Goal: Information Seeking & Learning: Learn about a topic

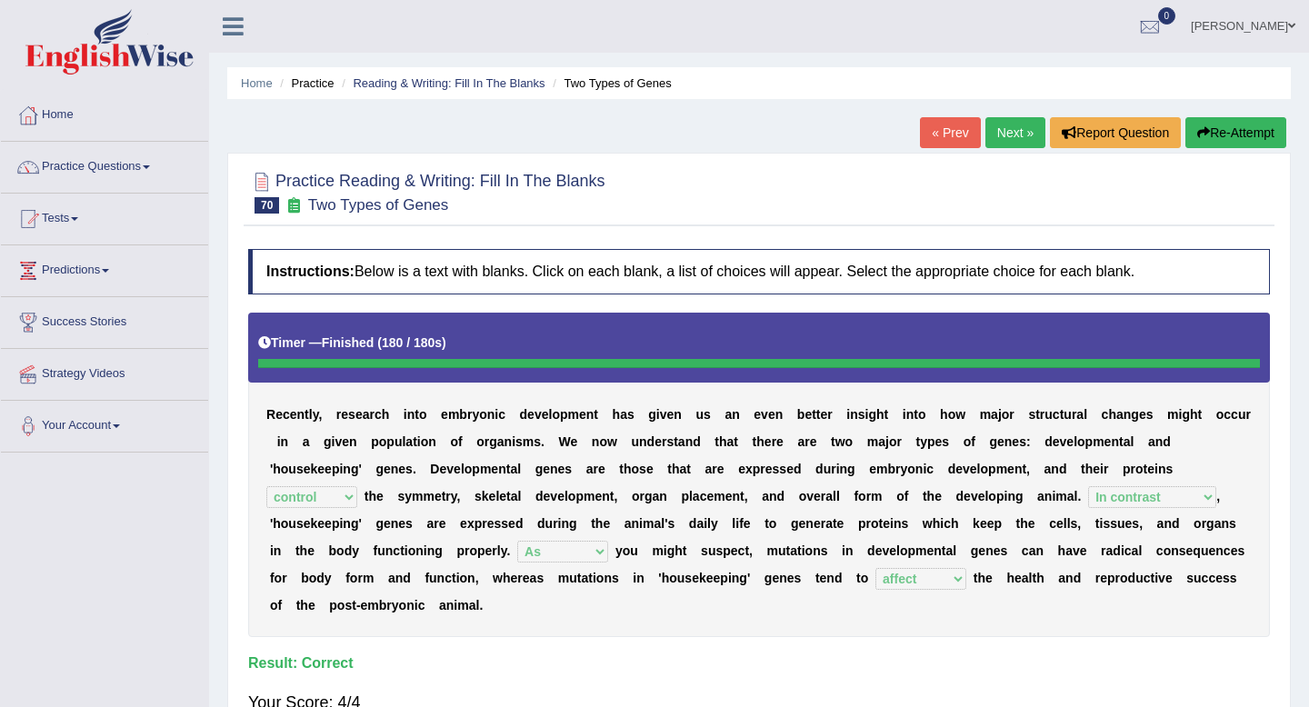
select select "control"
select select "In contrast"
select select "As"
select select "affect"
click at [139, 156] on link "Practice Questions" at bounding box center [104, 164] width 207 height 45
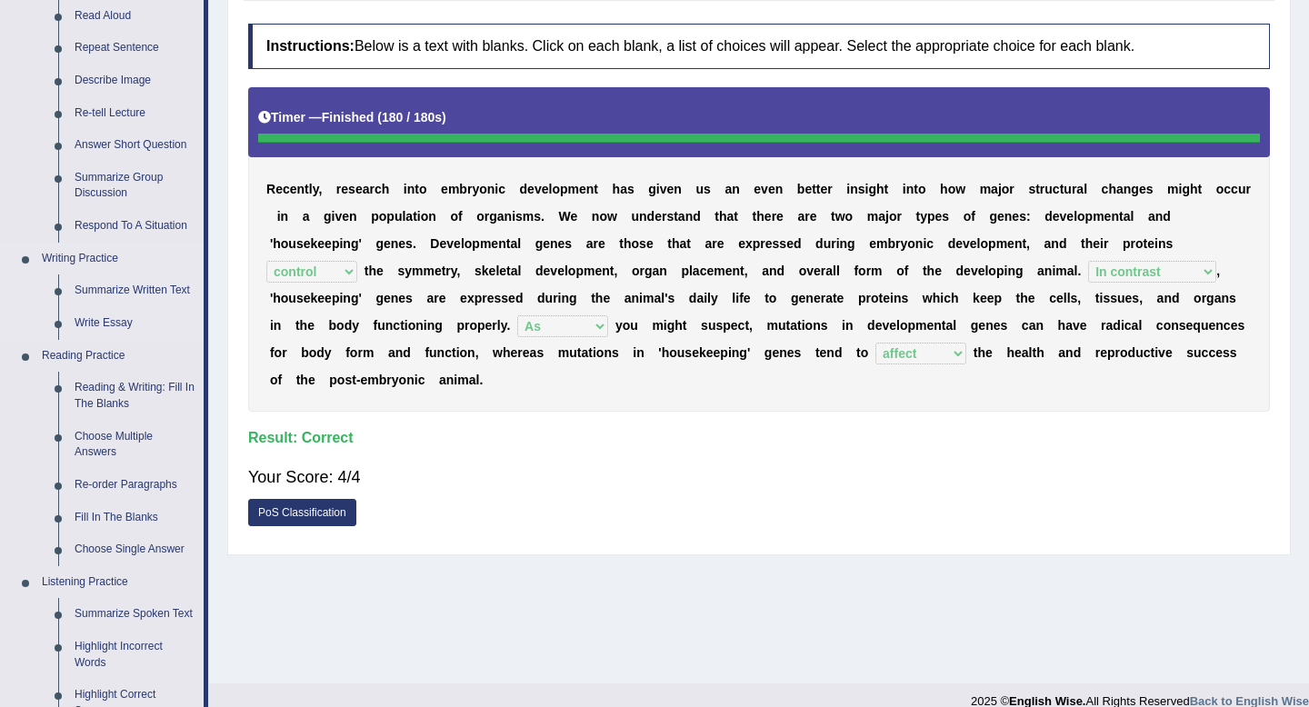
scroll to position [226, 0]
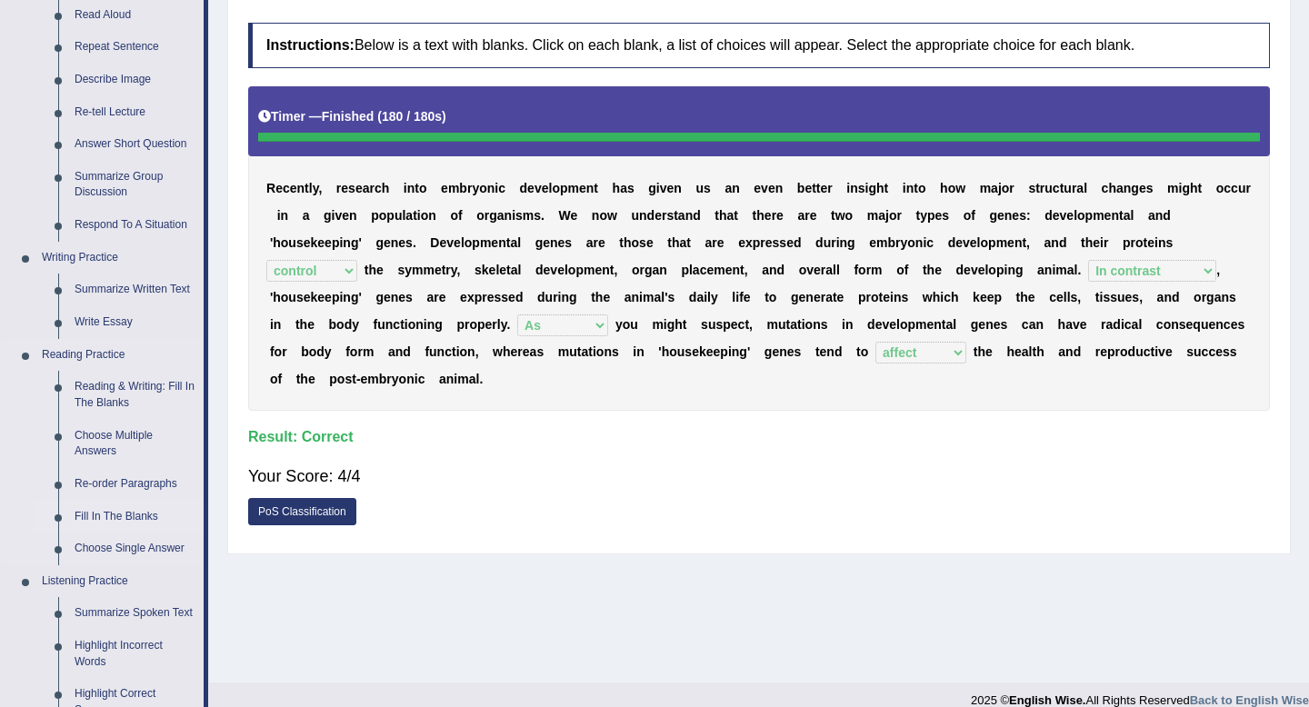
click at [105, 513] on link "Fill In The Blanks" at bounding box center [134, 517] width 137 height 33
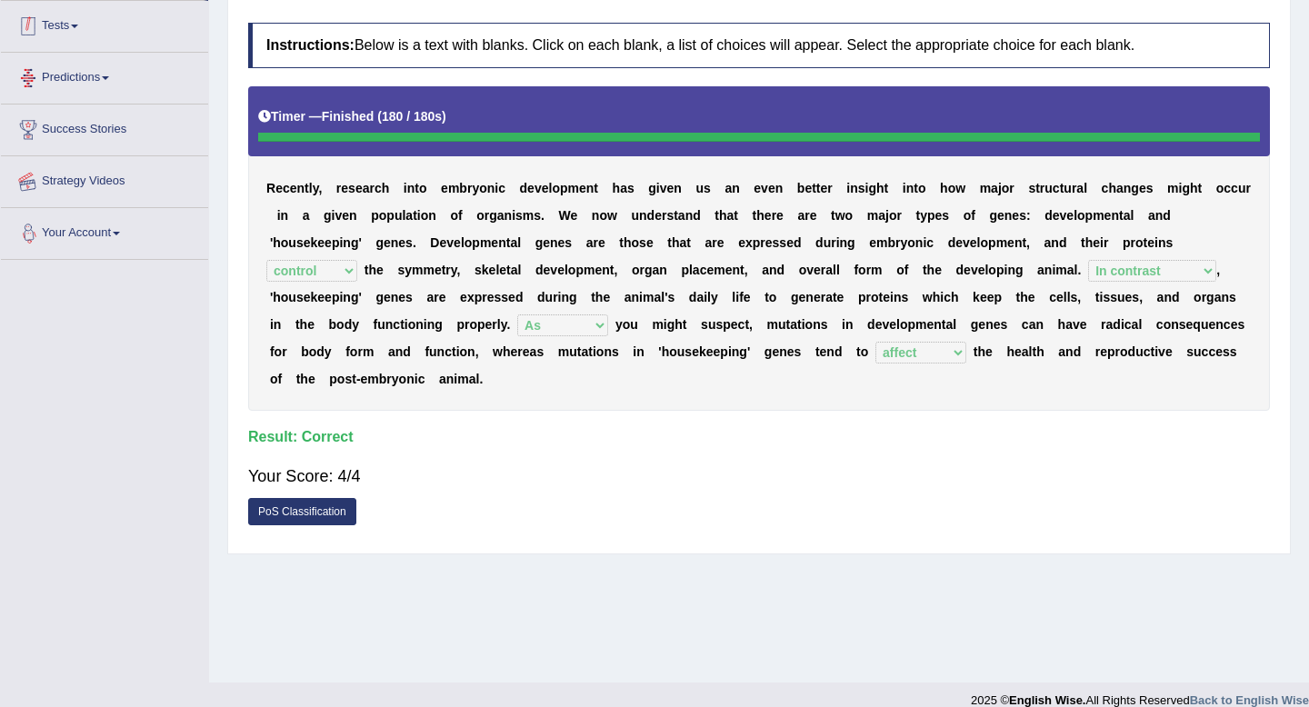
scroll to position [247, 0]
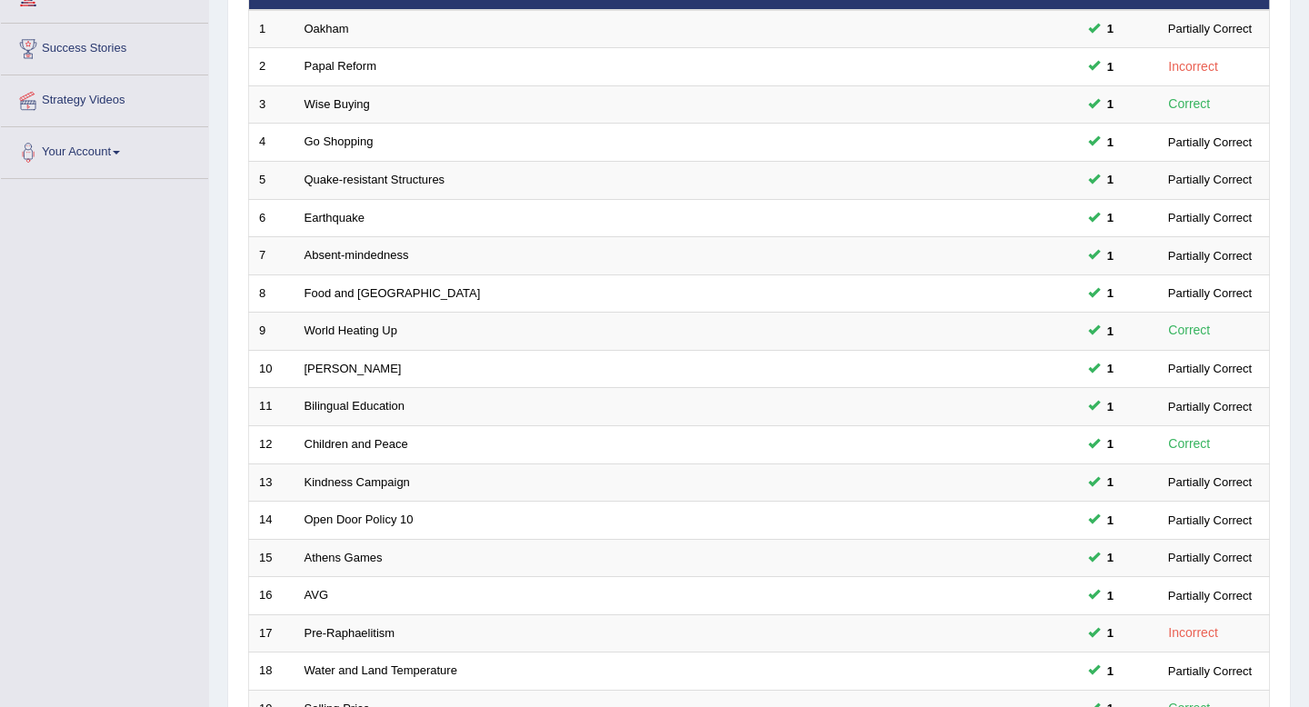
scroll to position [496, 0]
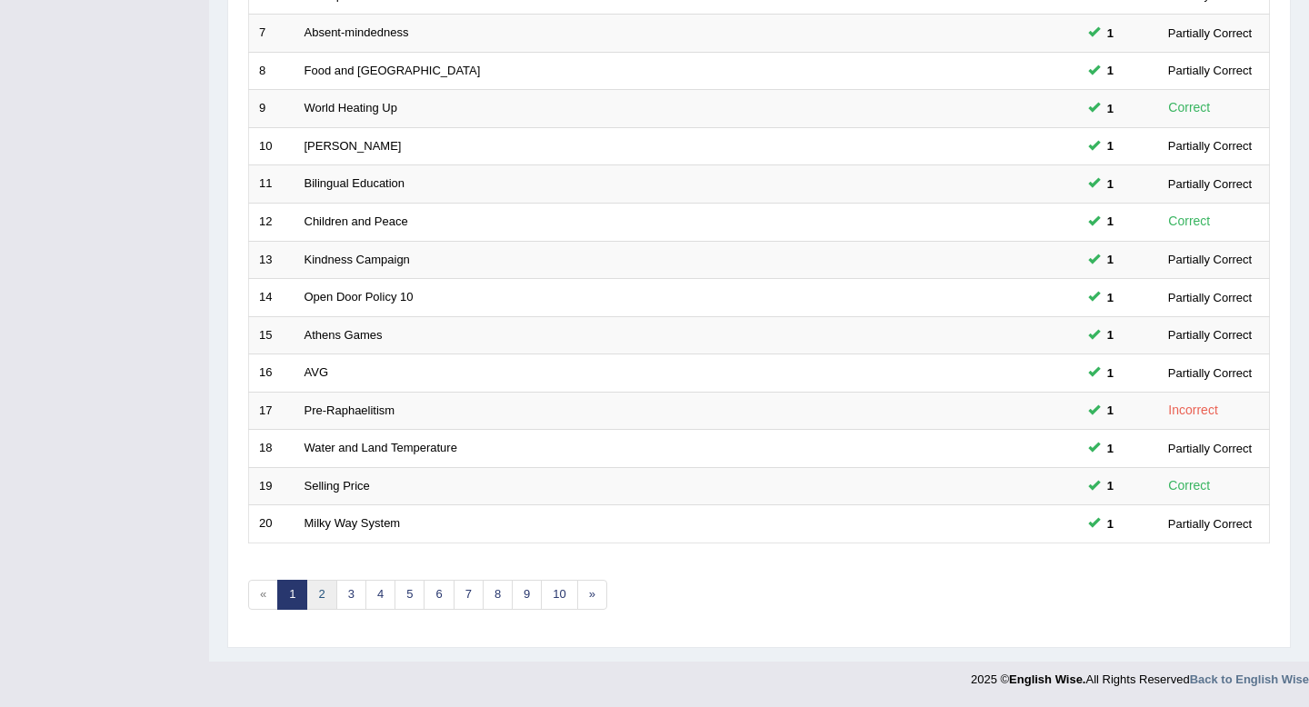
click at [322, 595] on link "2" at bounding box center [321, 595] width 30 height 30
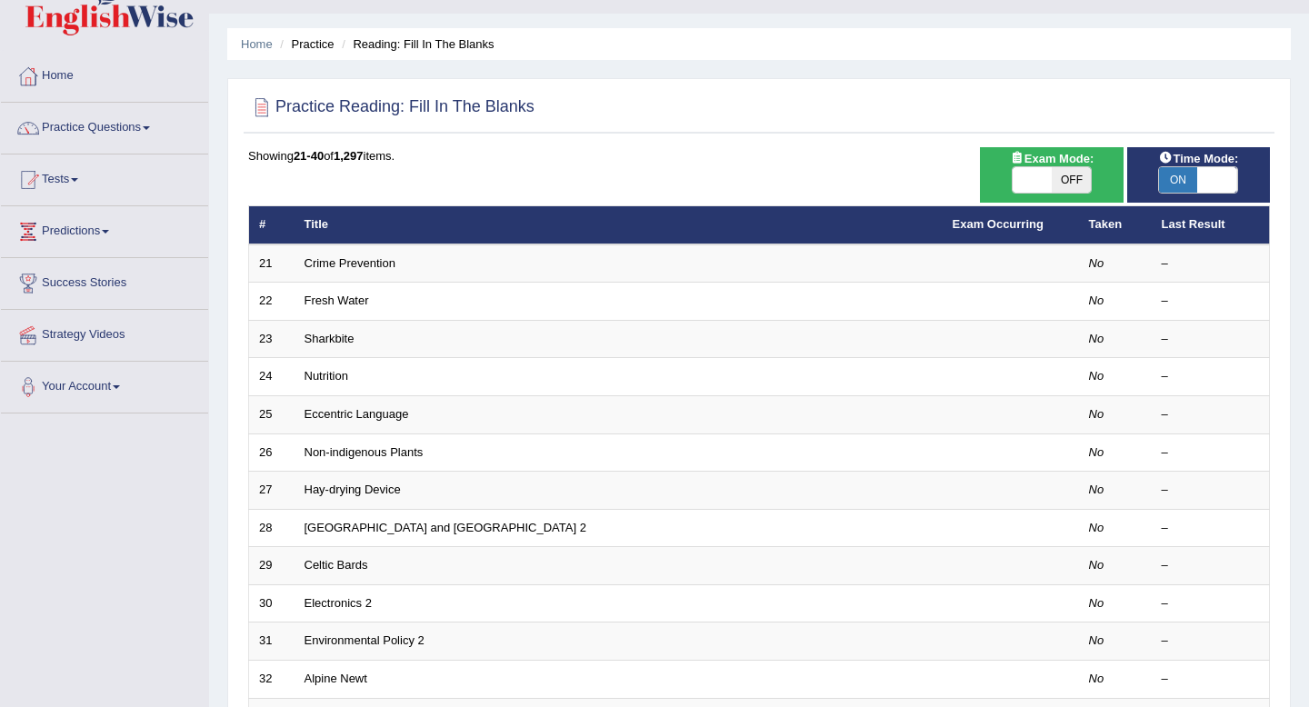
scroll to position [40, 0]
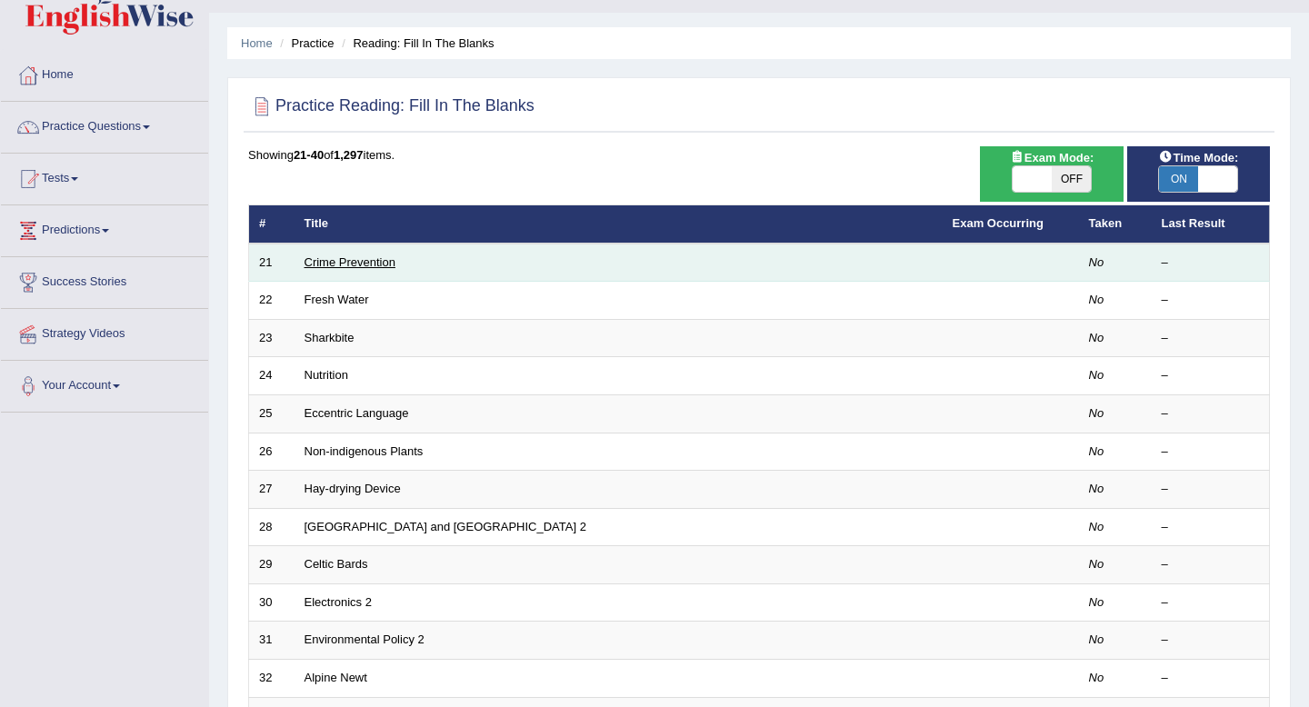
click at [365, 258] on link "Crime Prevention" at bounding box center [350, 262] width 91 height 14
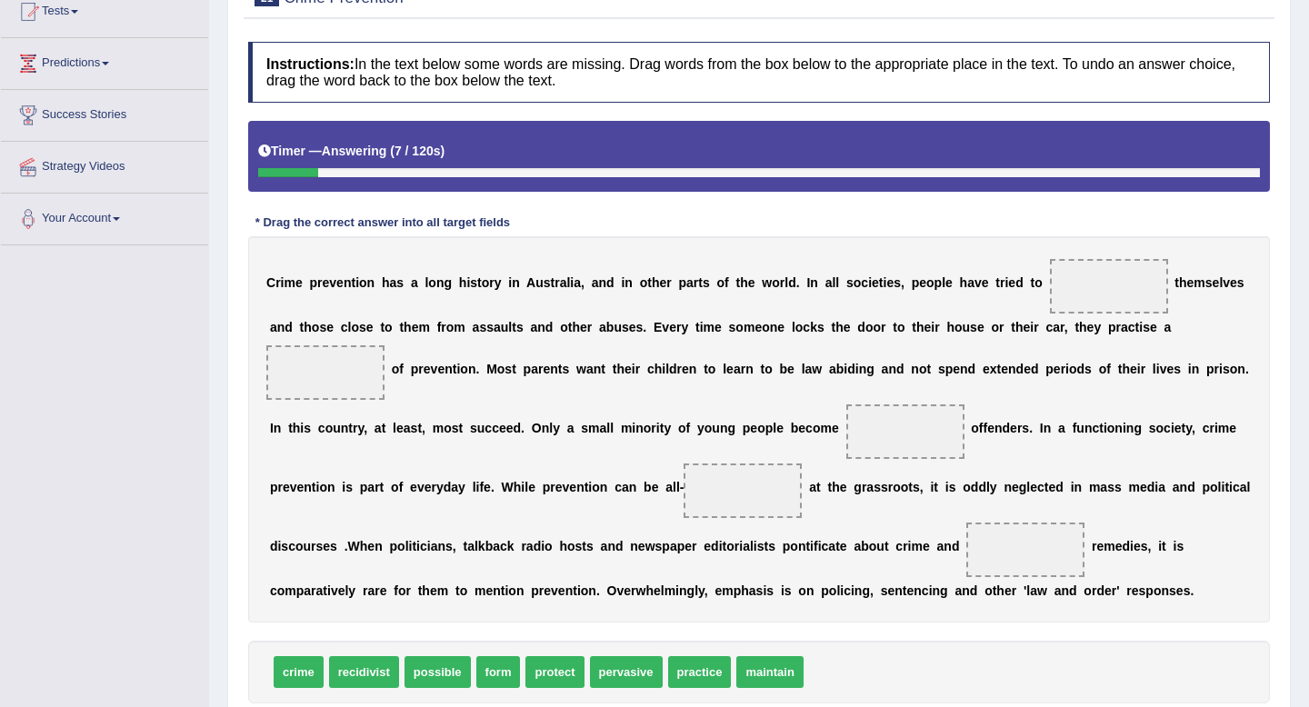
scroll to position [337, 0]
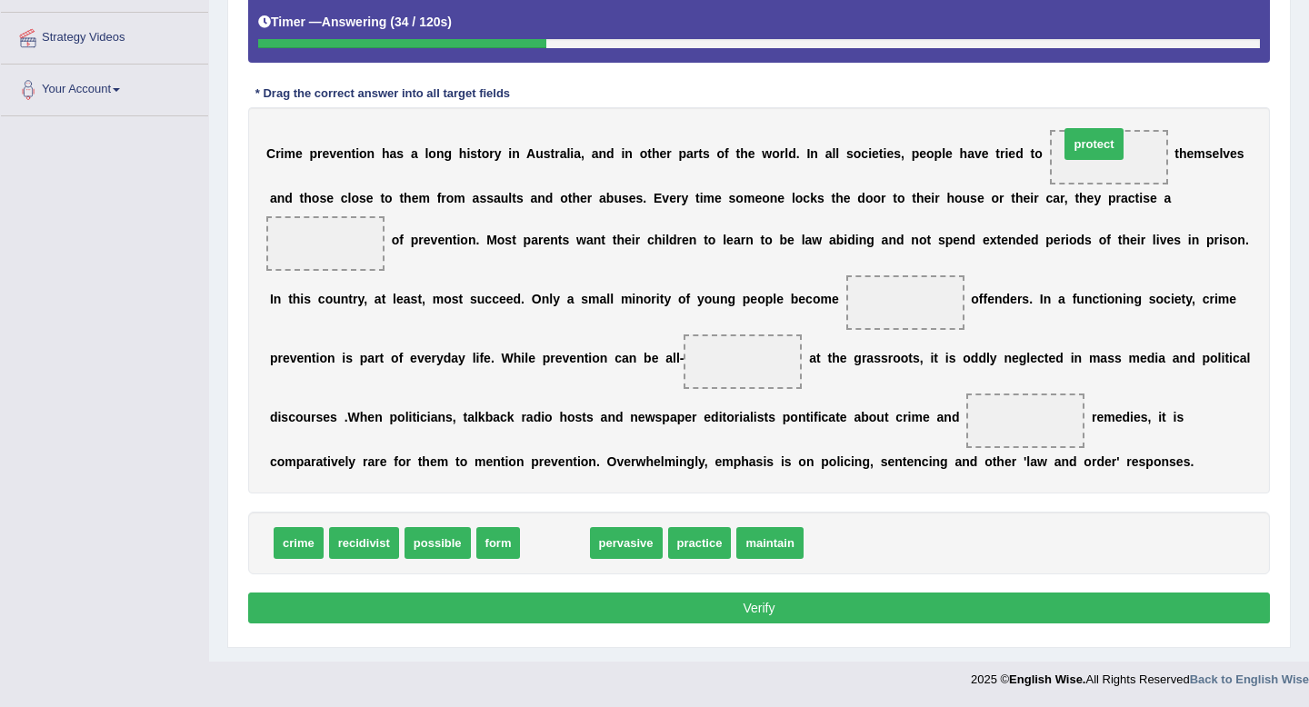
drag, startPoint x: 555, startPoint y: 546, endPoint x: 1094, endPoint y: 145, distance: 671.9
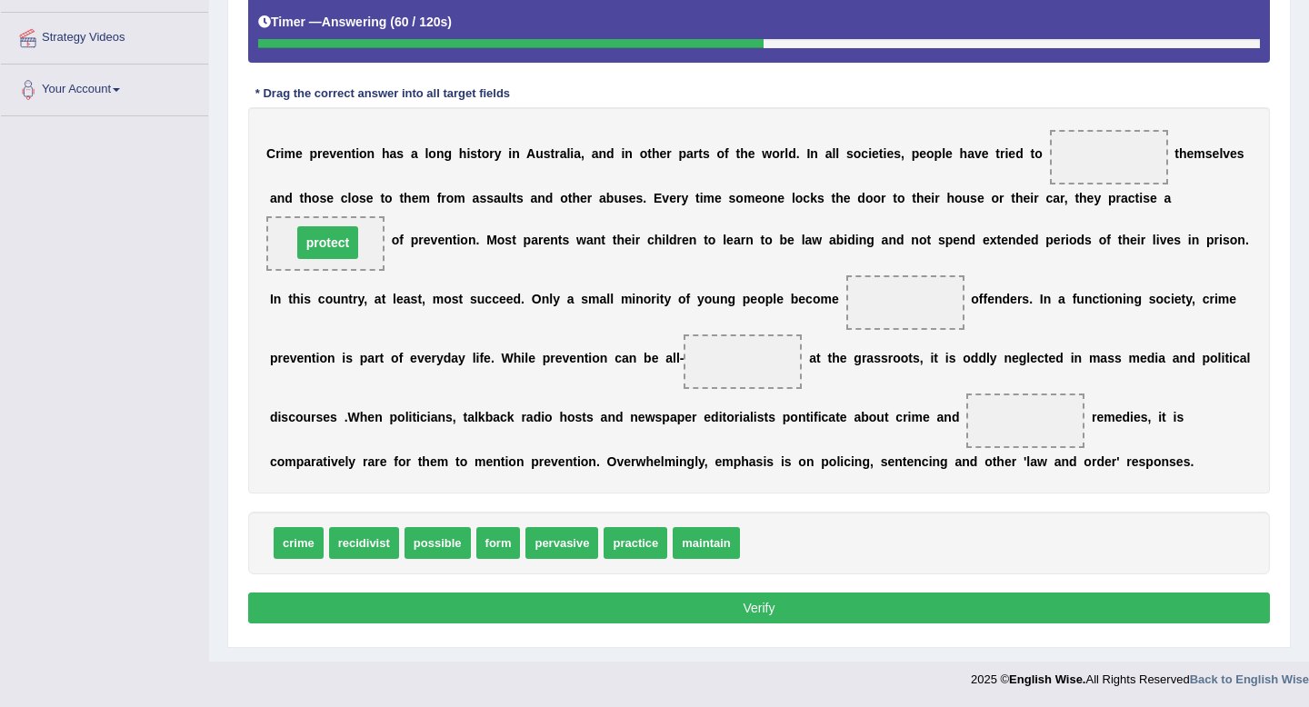
drag, startPoint x: 1121, startPoint y: 150, endPoint x: 336, endPoint y: 235, distance: 789.1
drag, startPoint x: 338, startPoint y: 249, endPoint x: 1148, endPoint y: 168, distance: 814.1
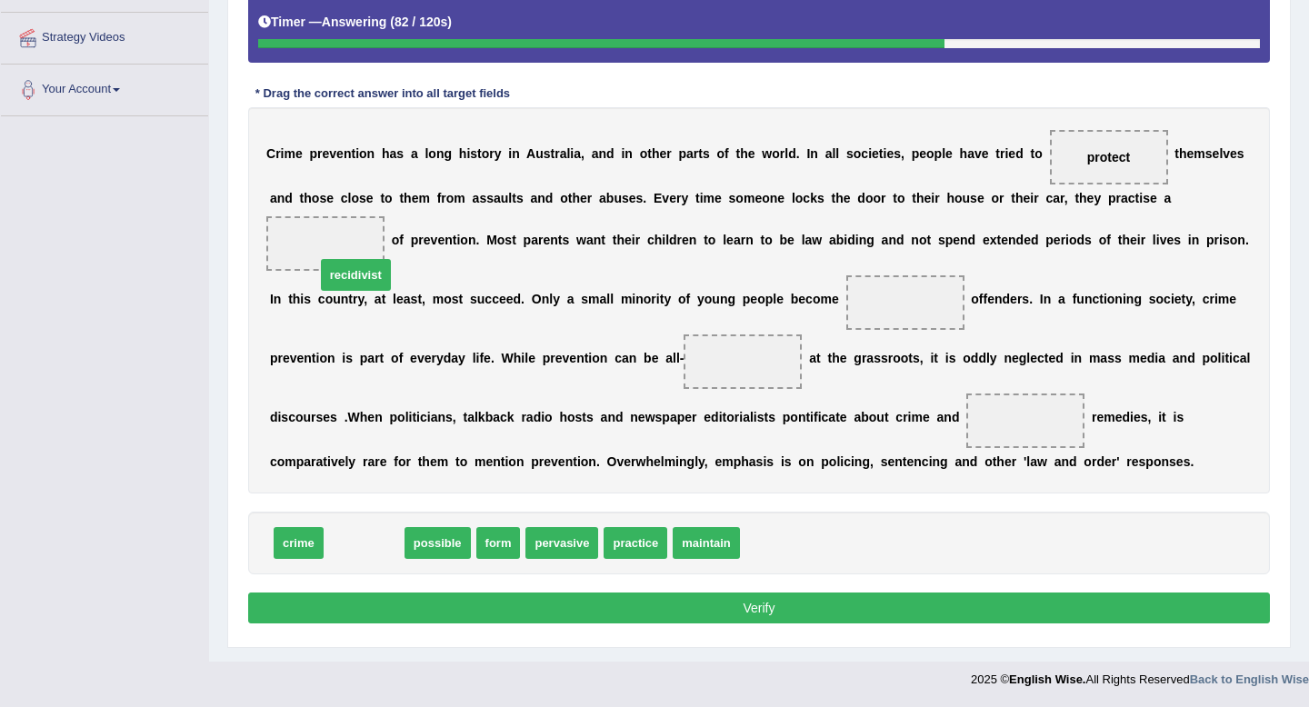
drag, startPoint x: 383, startPoint y: 543, endPoint x: 375, endPoint y: 275, distance: 268.3
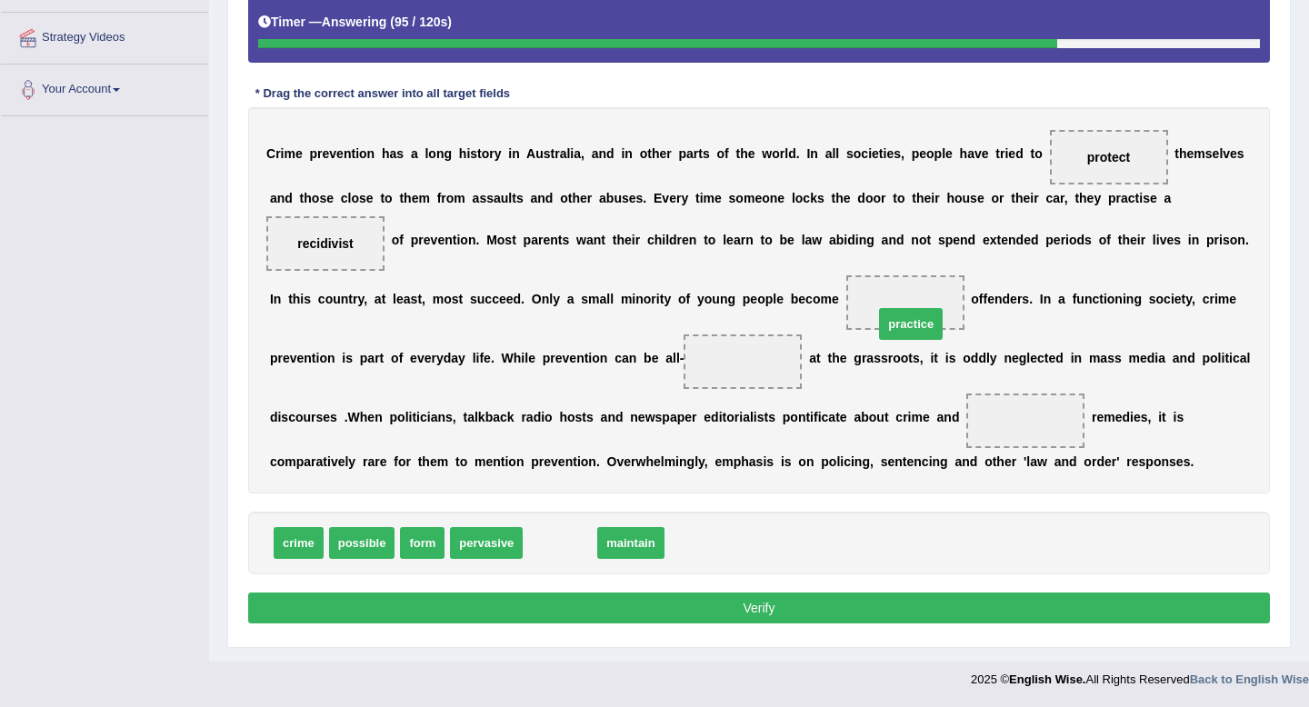
drag, startPoint x: 560, startPoint y: 541, endPoint x: 893, endPoint y: 300, distance: 410.8
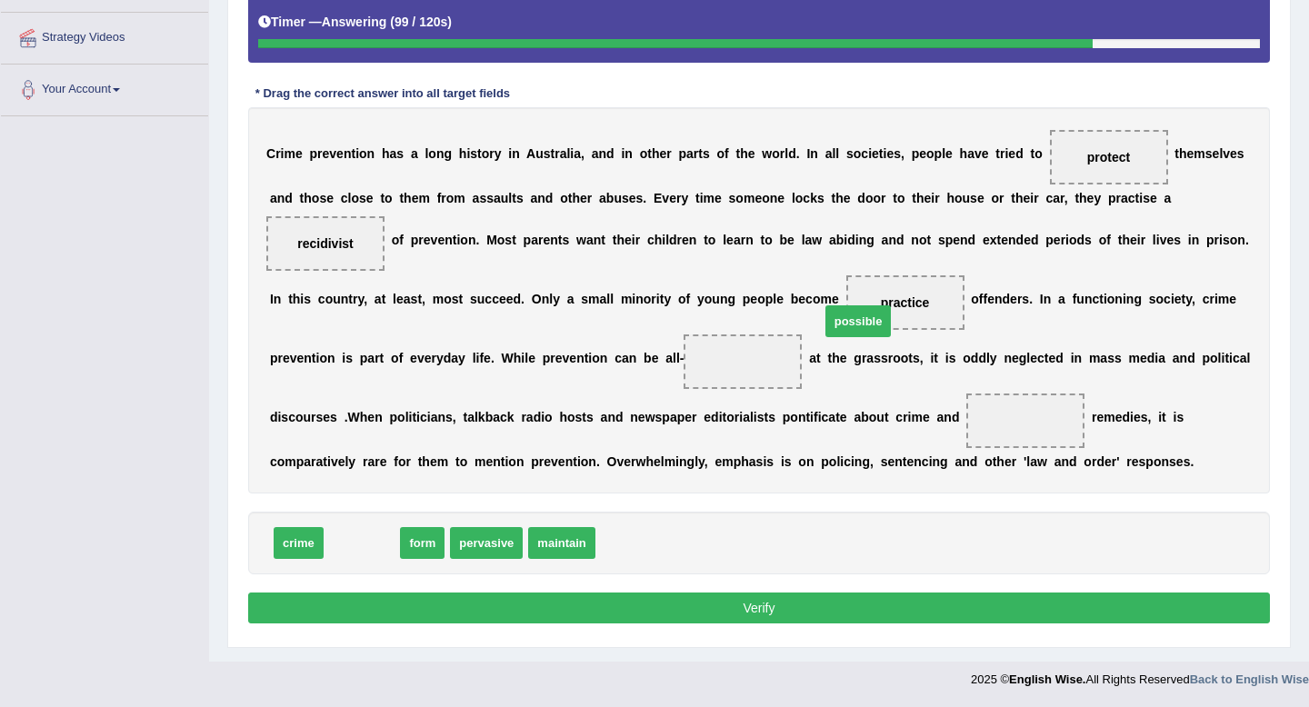
drag, startPoint x: 353, startPoint y: 552, endPoint x: 865, endPoint y: 316, distance: 564.2
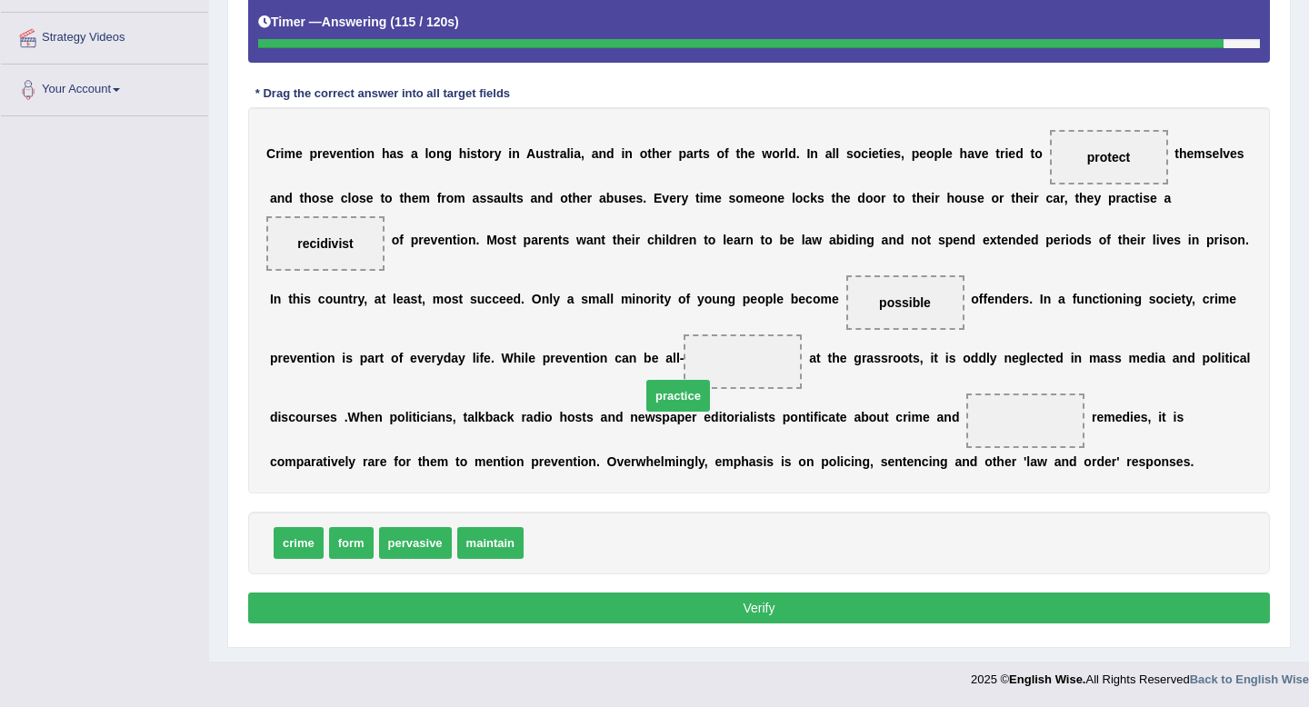
drag, startPoint x: 574, startPoint y: 538, endPoint x: 727, endPoint y: 371, distance: 227.1
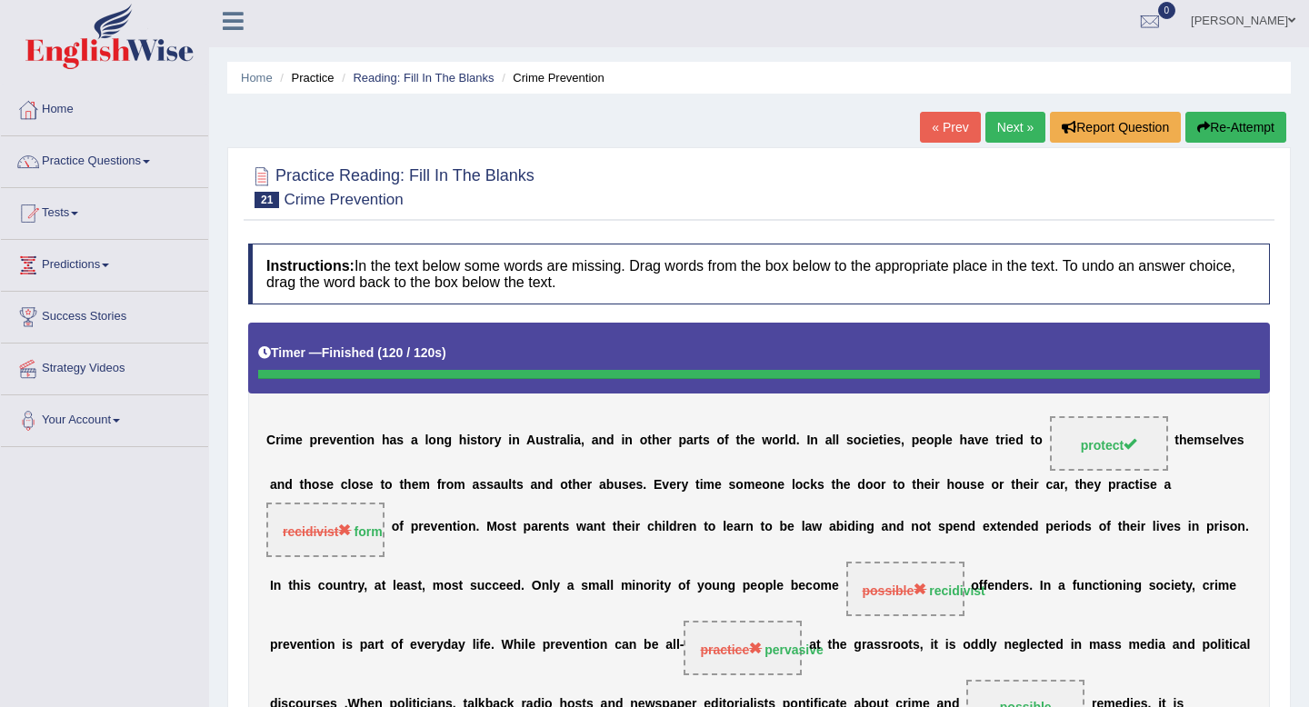
scroll to position [0, 0]
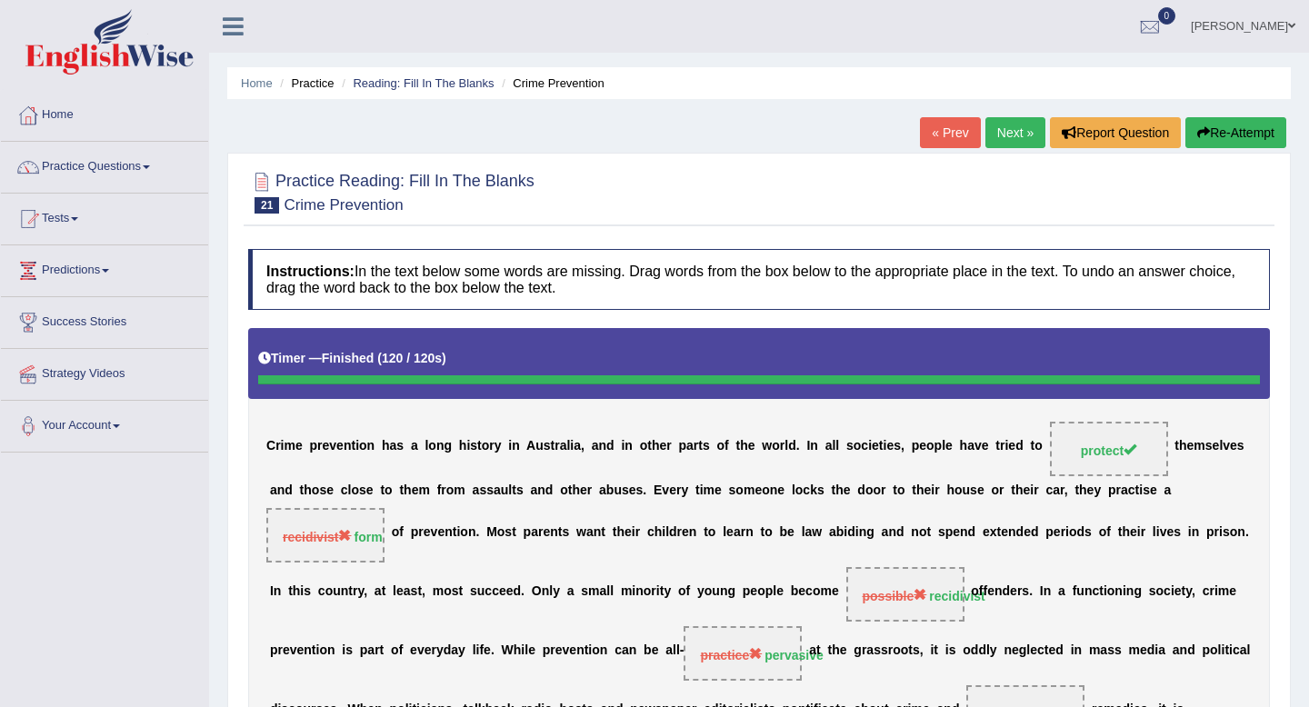
click at [1004, 131] on link "Next »" at bounding box center [1015, 132] width 60 height 31
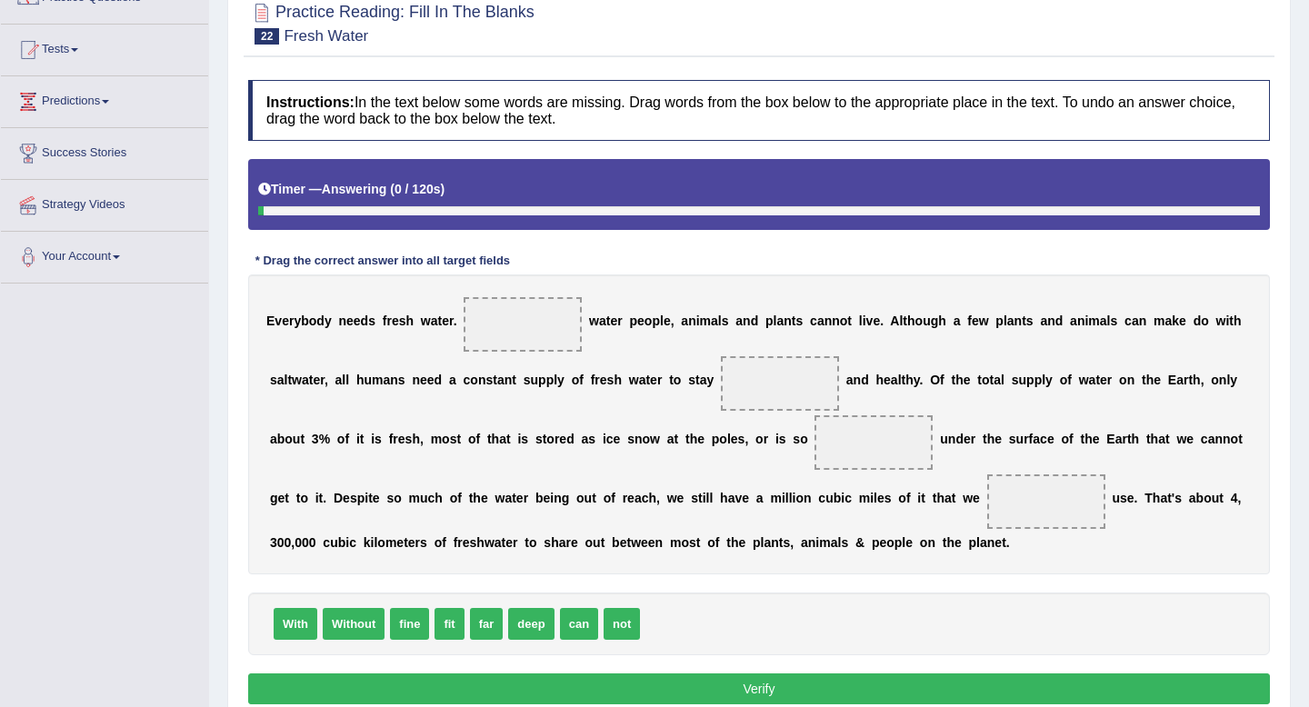
scroll to position [251, 0]
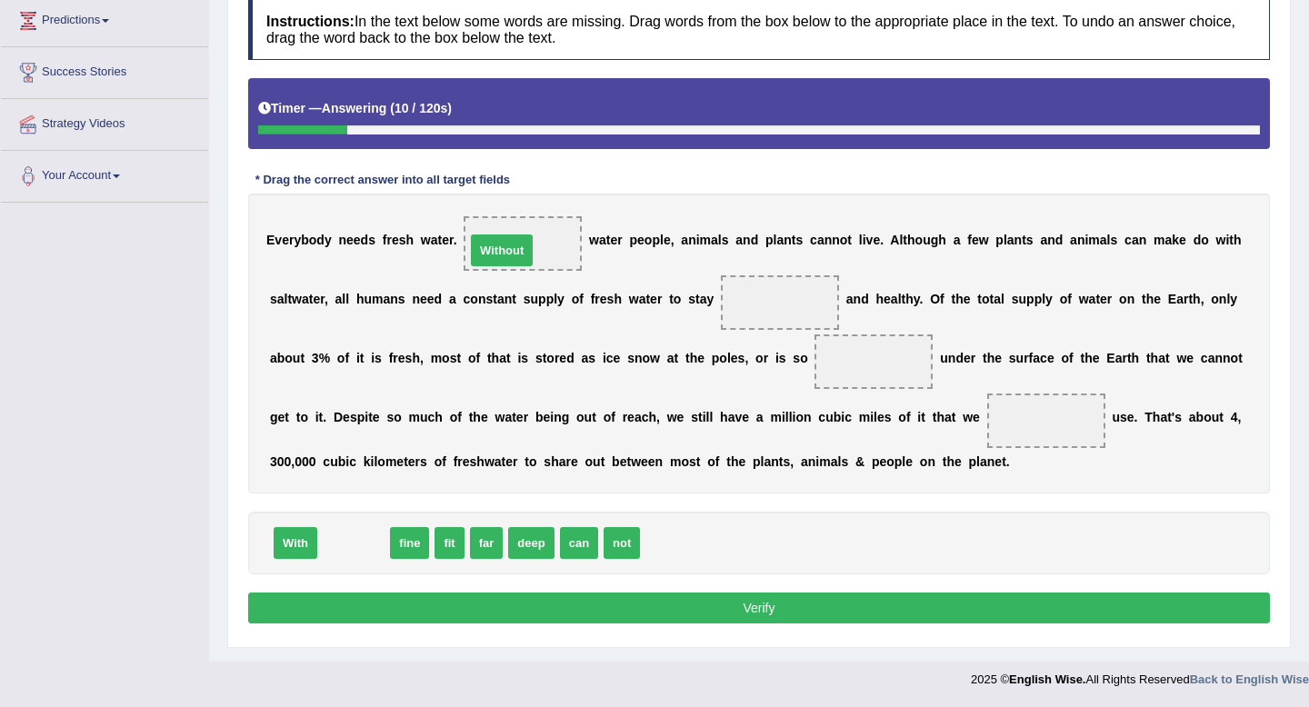
drag, startPoint x: 349, startPoint y: 544, endPoint x: 497, endPoint y: 251, distance: 328.1
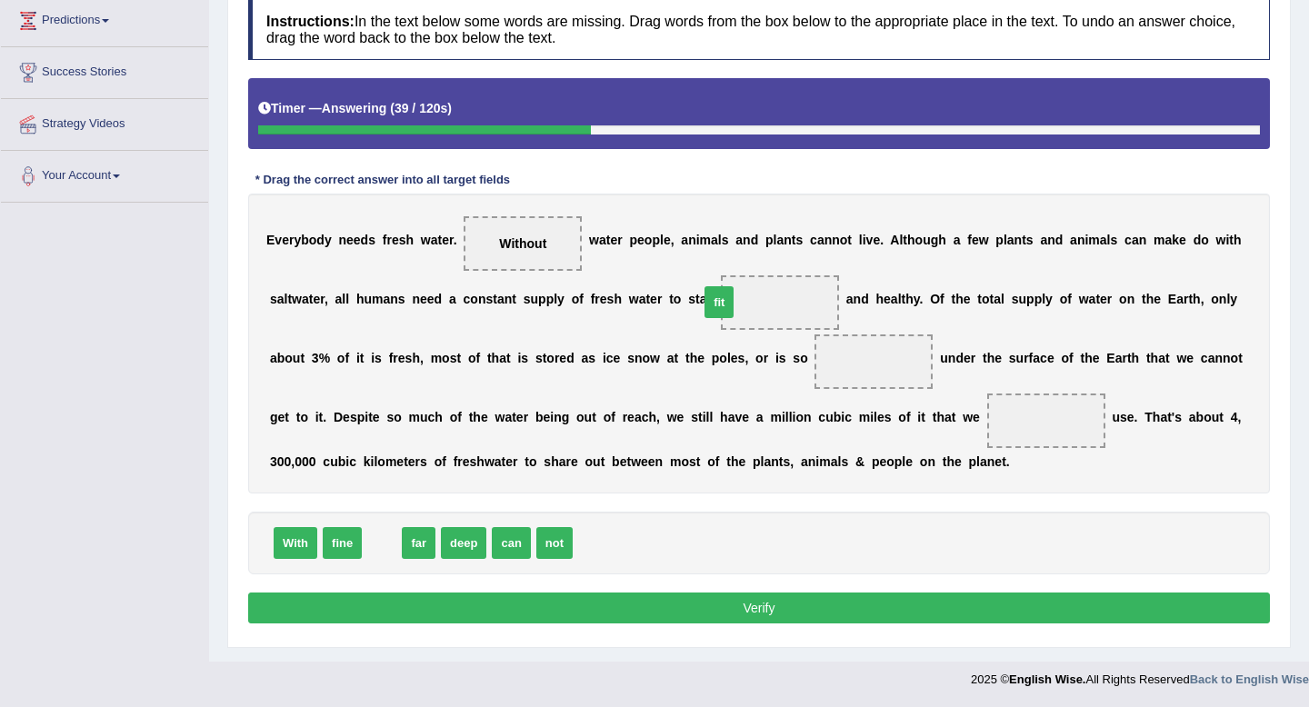
drag, startPoint x: 375, startPoint y: 547, endPoint x: 728, endPoint y: 304, distance: 429.5
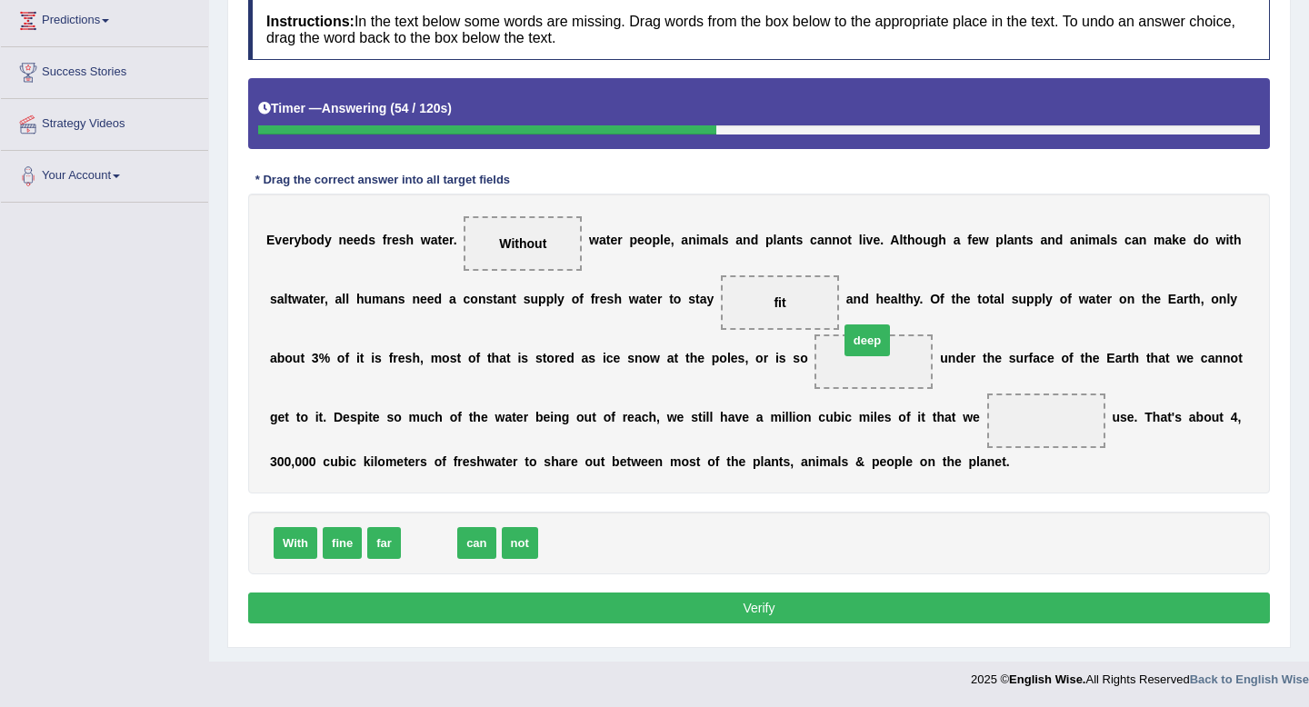
drag, startPoint x: 428, startPoint y: 543, endPoint x: 882, endPoint y: 337, distance: 498.0
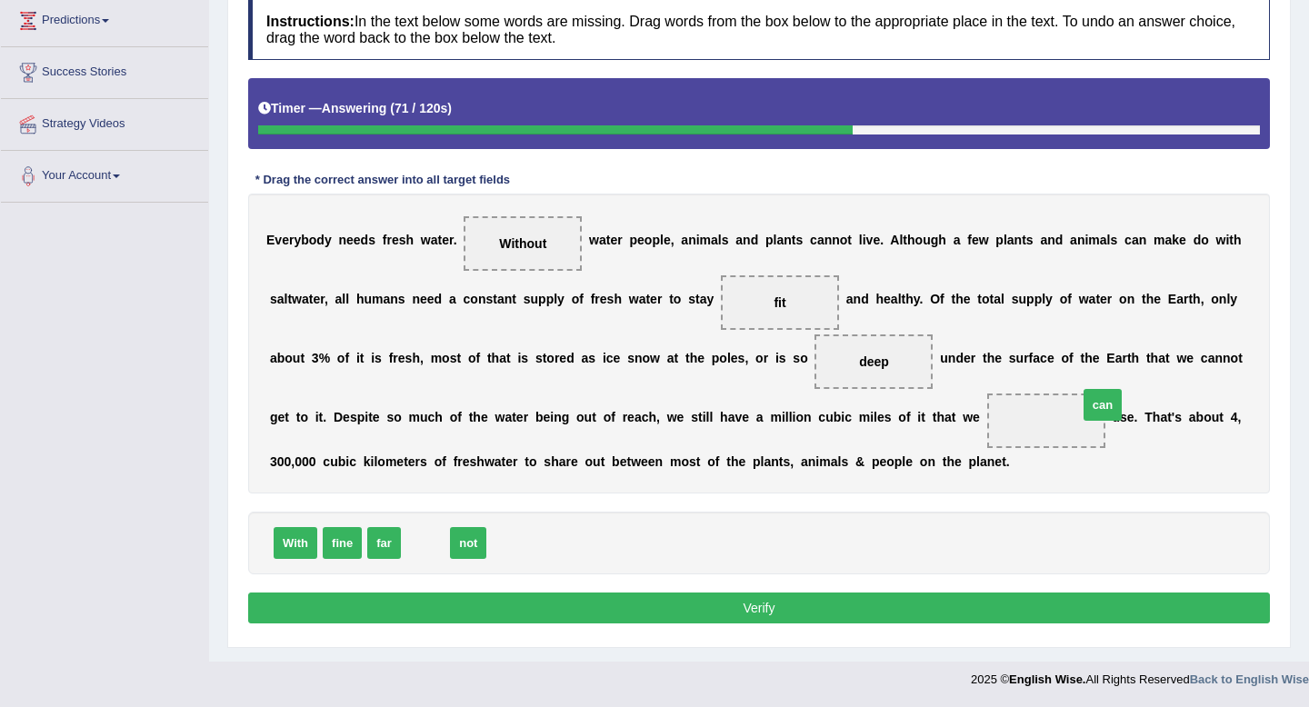
drag, startPoint x: 420, startPoint y: 543, endPoint x: 1070, endPoint y: 400, distance: 665.5
click at [787, 595] on button "Verify" at bounding box center [759, 608] width 1022 height 31
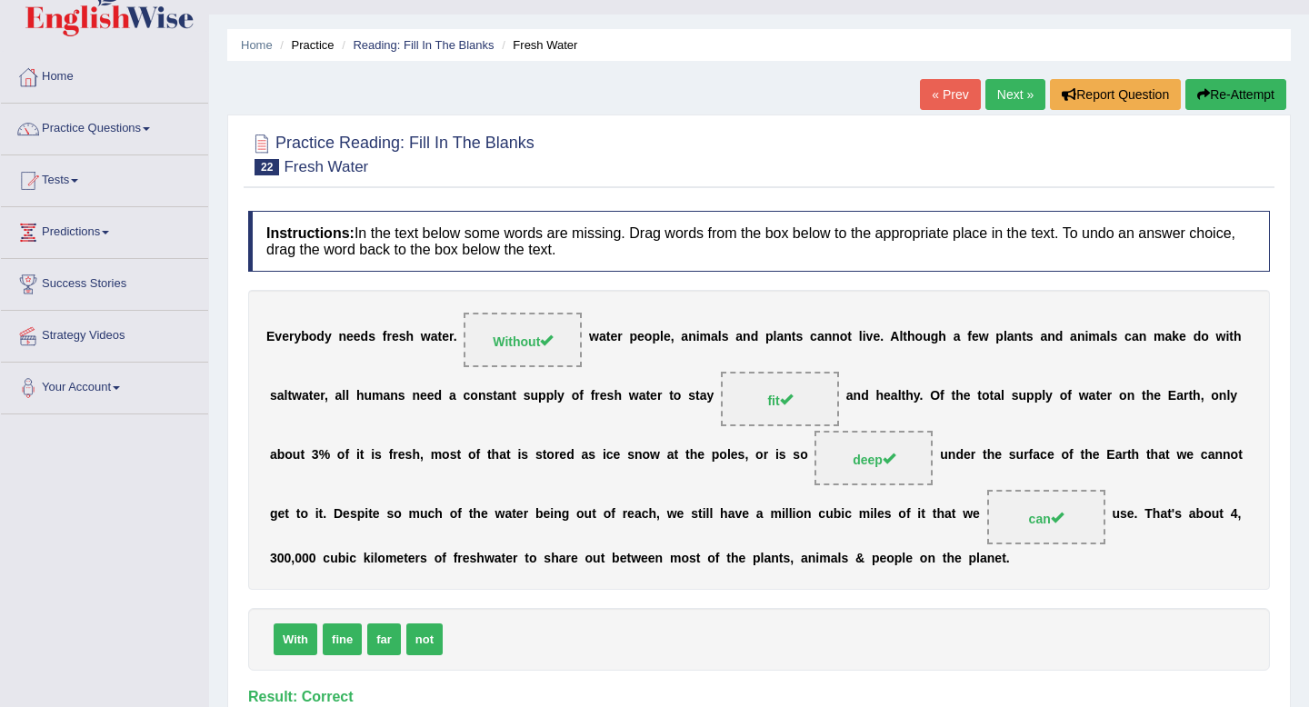
scroll to position [0, 0]
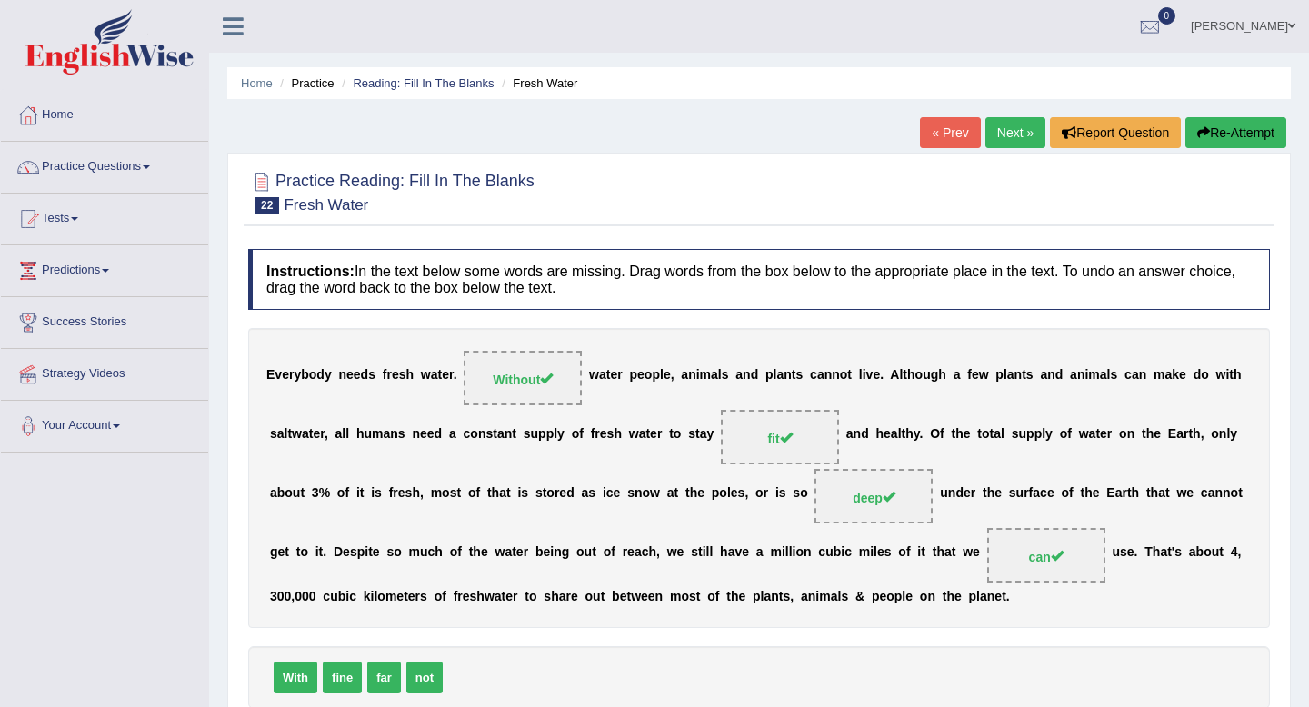
click at [1009, 124] on link "Next »" at bounding box center [1015, 132] width 60 height 31
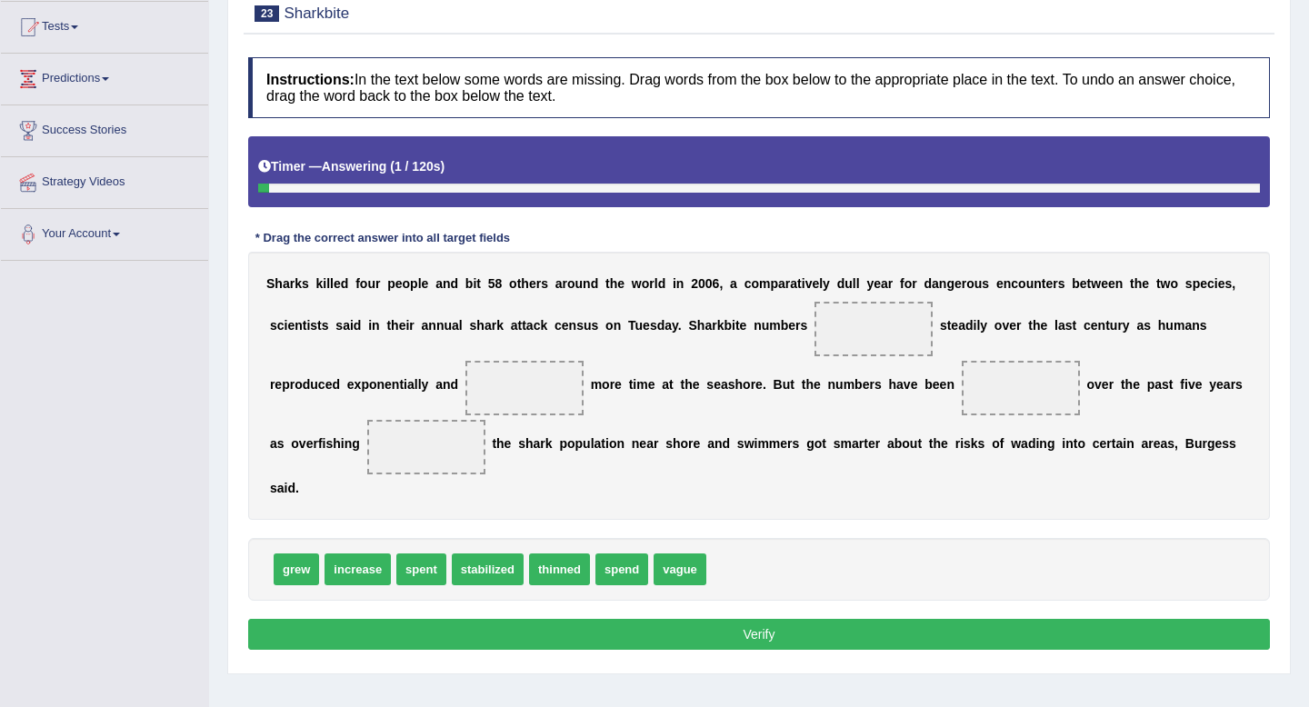
scroll to position [196, 0]
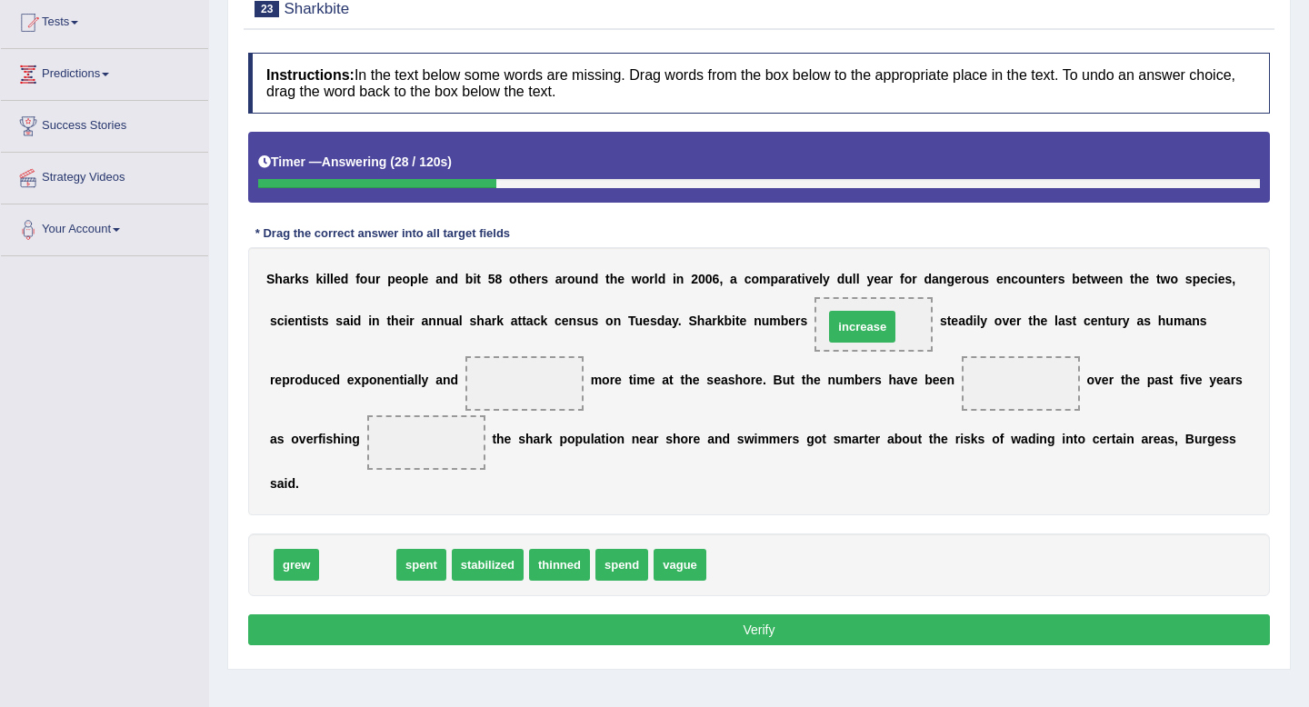
drag, startPoint x: 350, startPoint y: 571, endPoint x: 854, endPoint y: 332, distance: 557.5
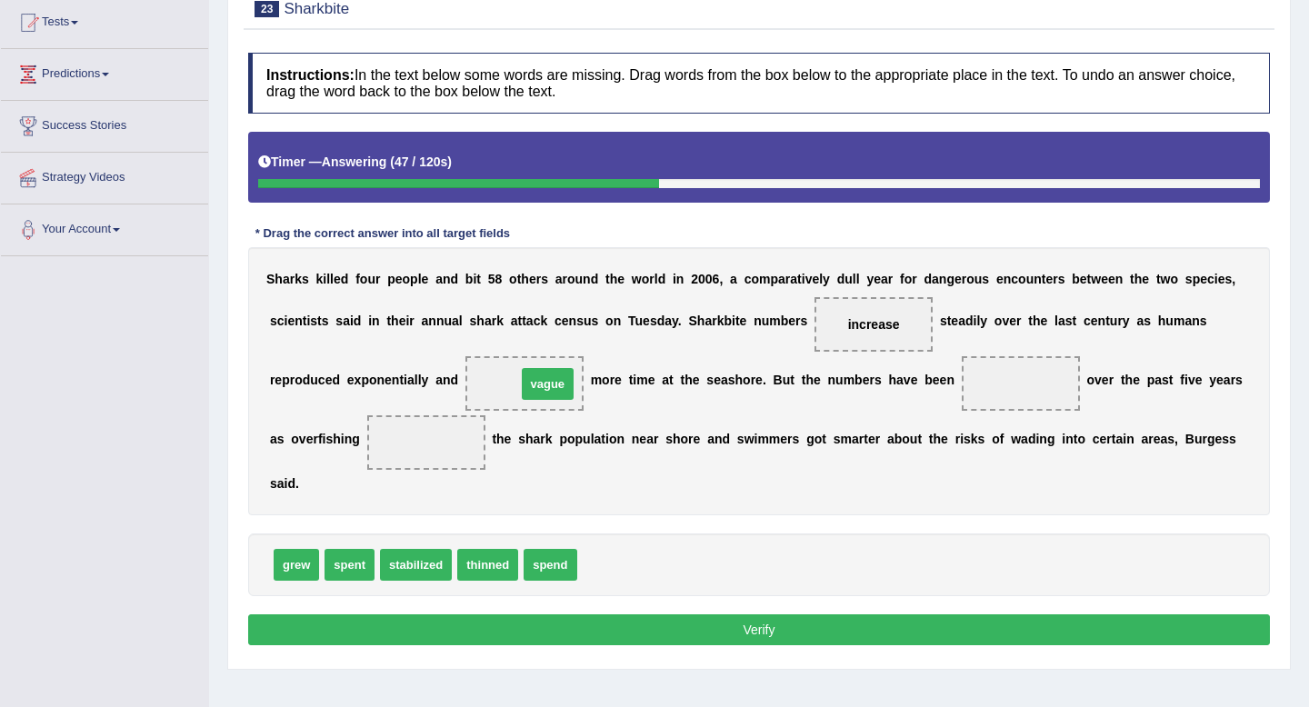
drag, startPoint x: 597, startPoint y: 562, endPoint x: 535, endPoint y: 381, distance: 191.2
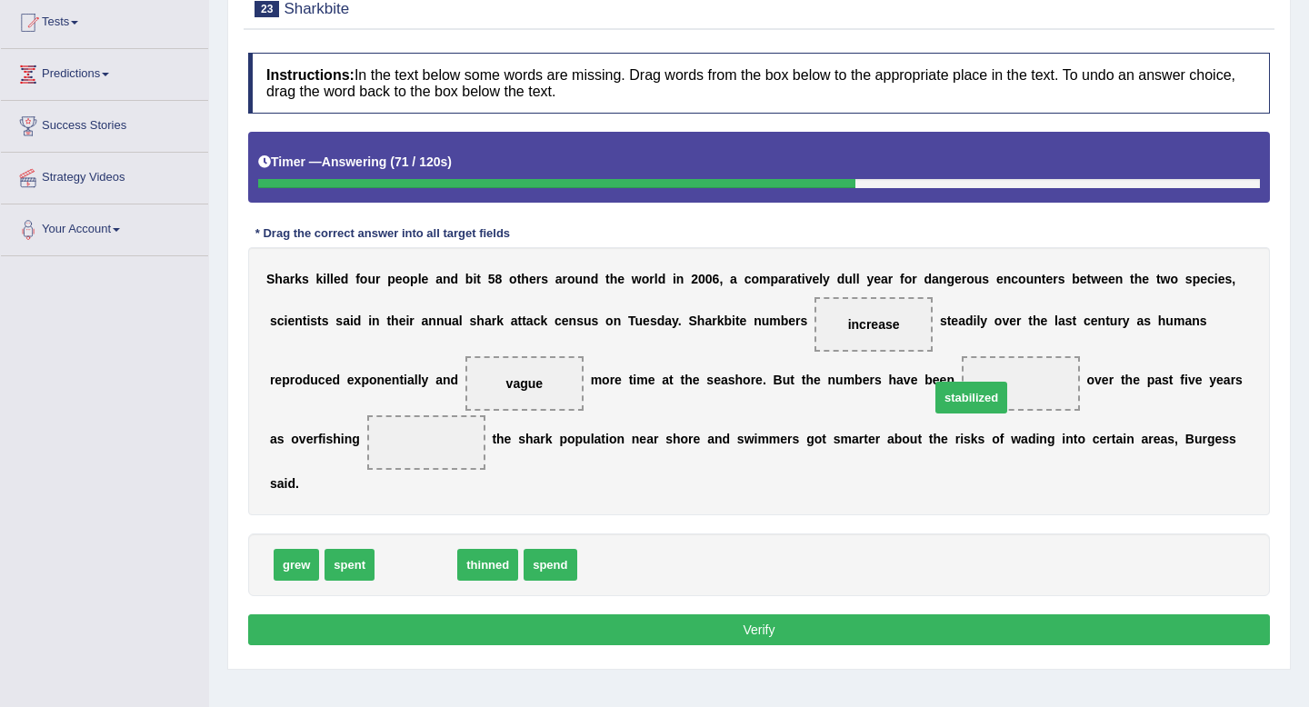
drag, startPoint x: 420, startPoint y: 576, endPoint x: 984, endPoint y: 405, distance: 589.3
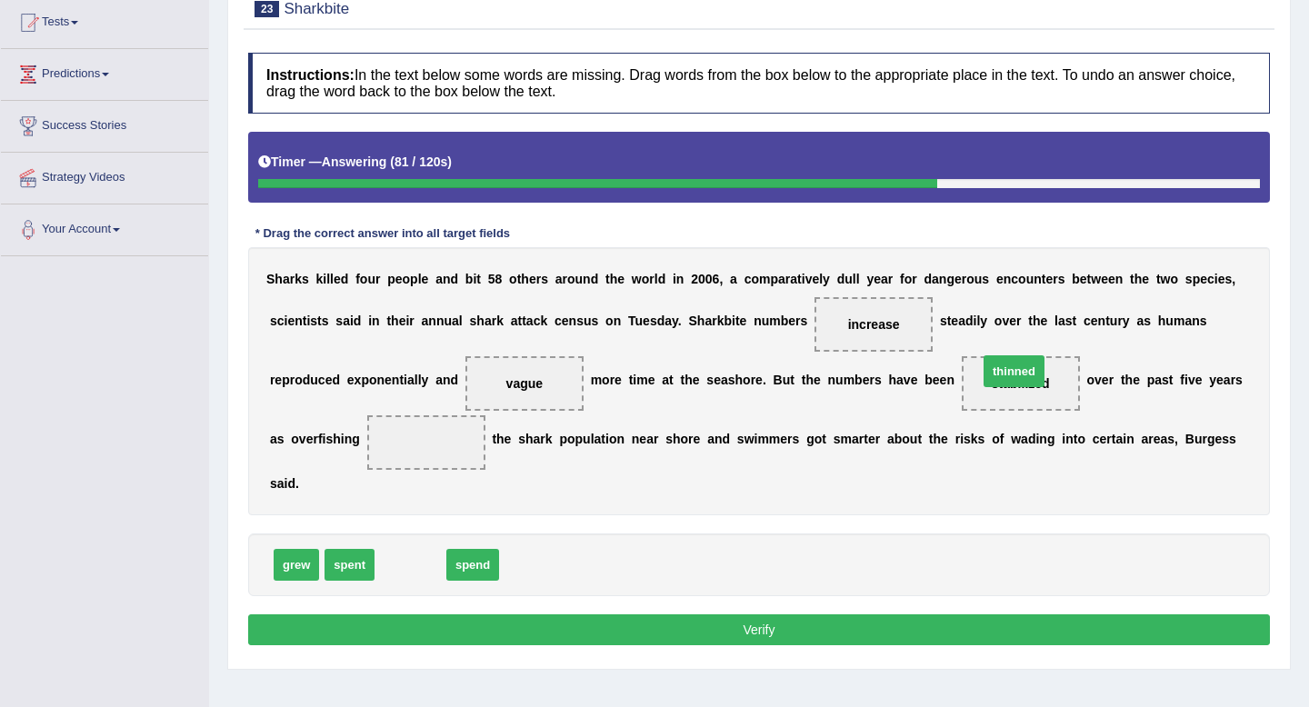
drag, startPoint x: 413, startPoint y: 564, endPoint x: 1018, endPoint y: 383, distance: 631.9
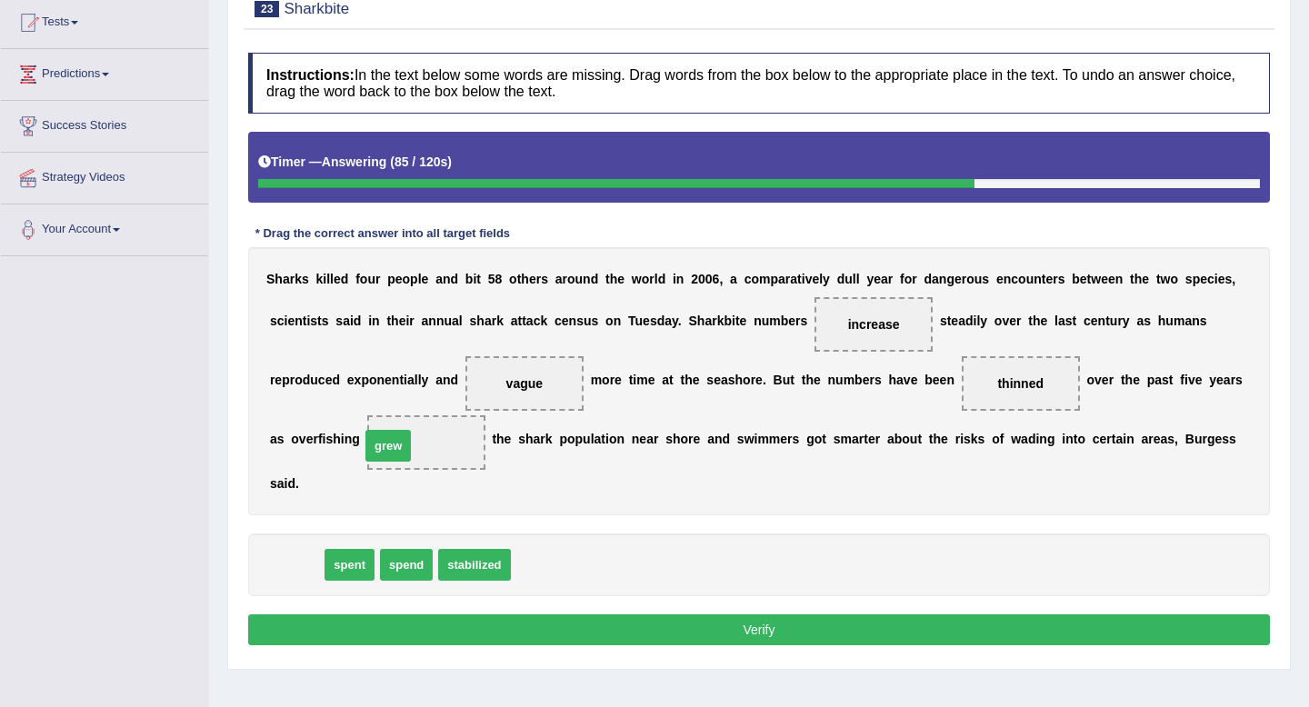
drag, startPoint x: 296, startPoint y: 564, endPoint x: 409, endPoint y: 439, distance: 168.0
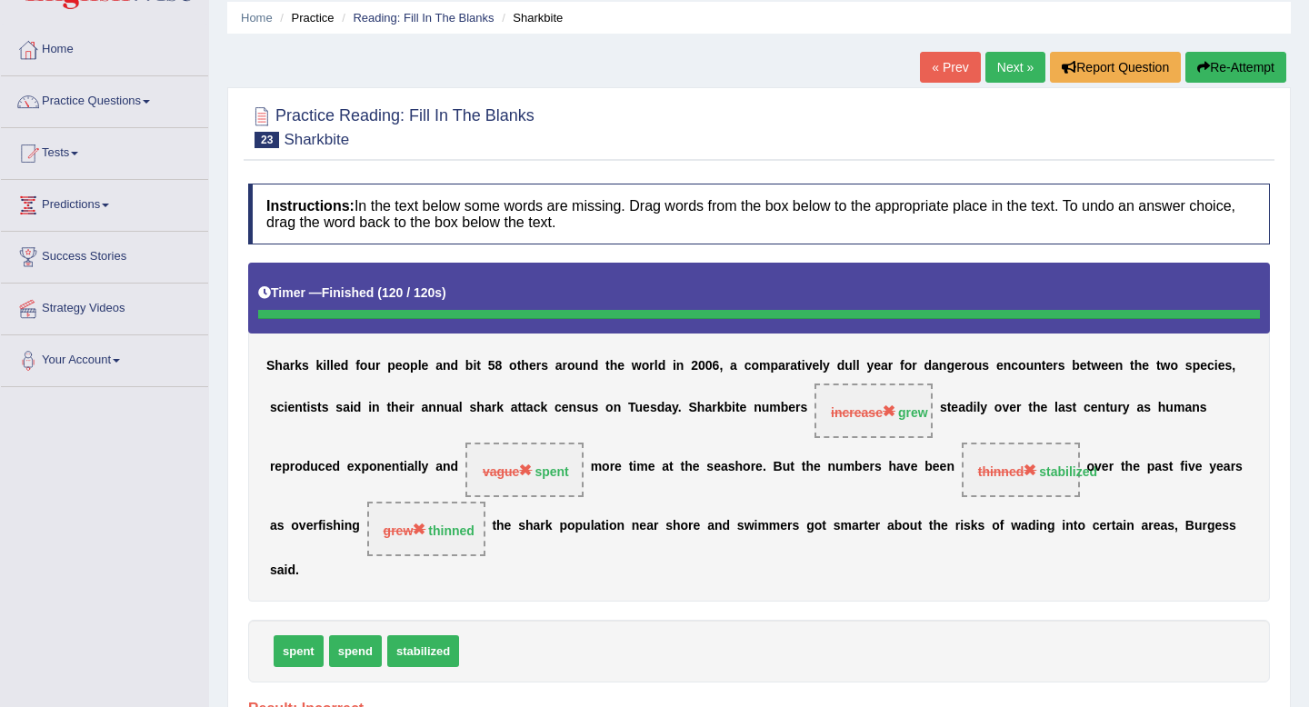
scroll to position [65, 0]
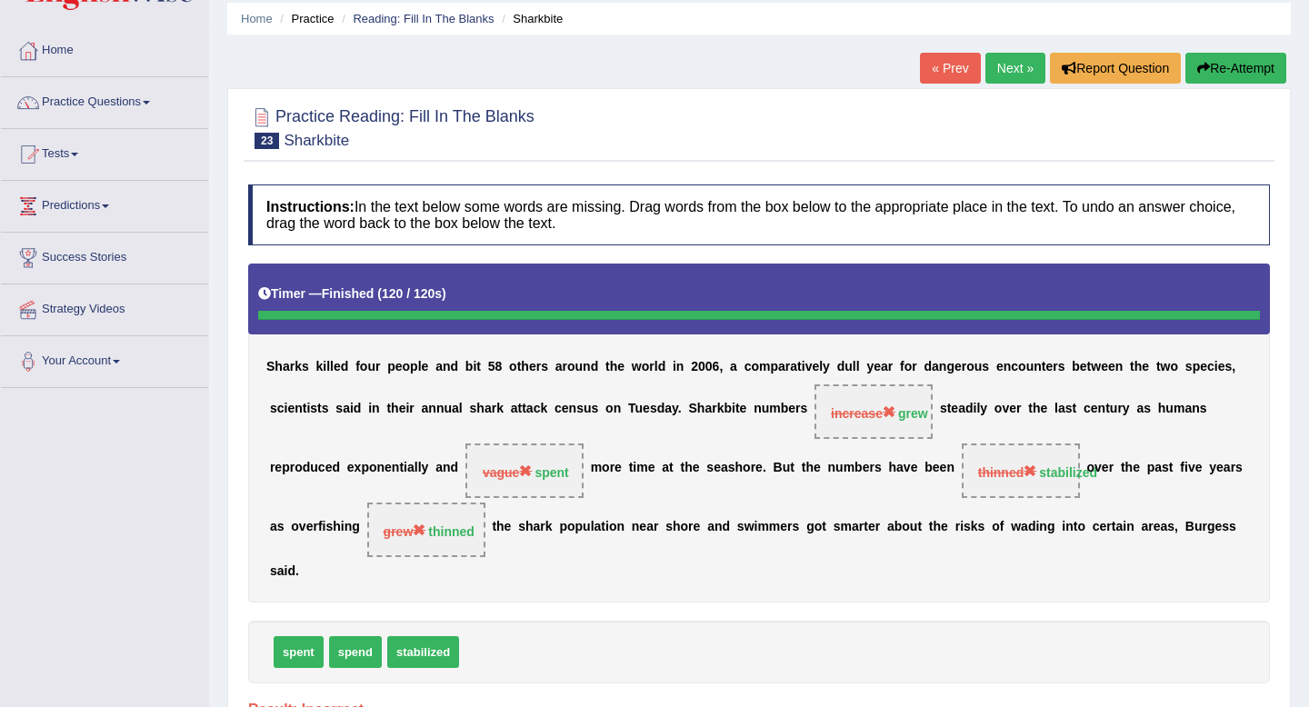
click at [1010, 66] on link "Next »" at bounding box center [1015, 68] width 60 height 31
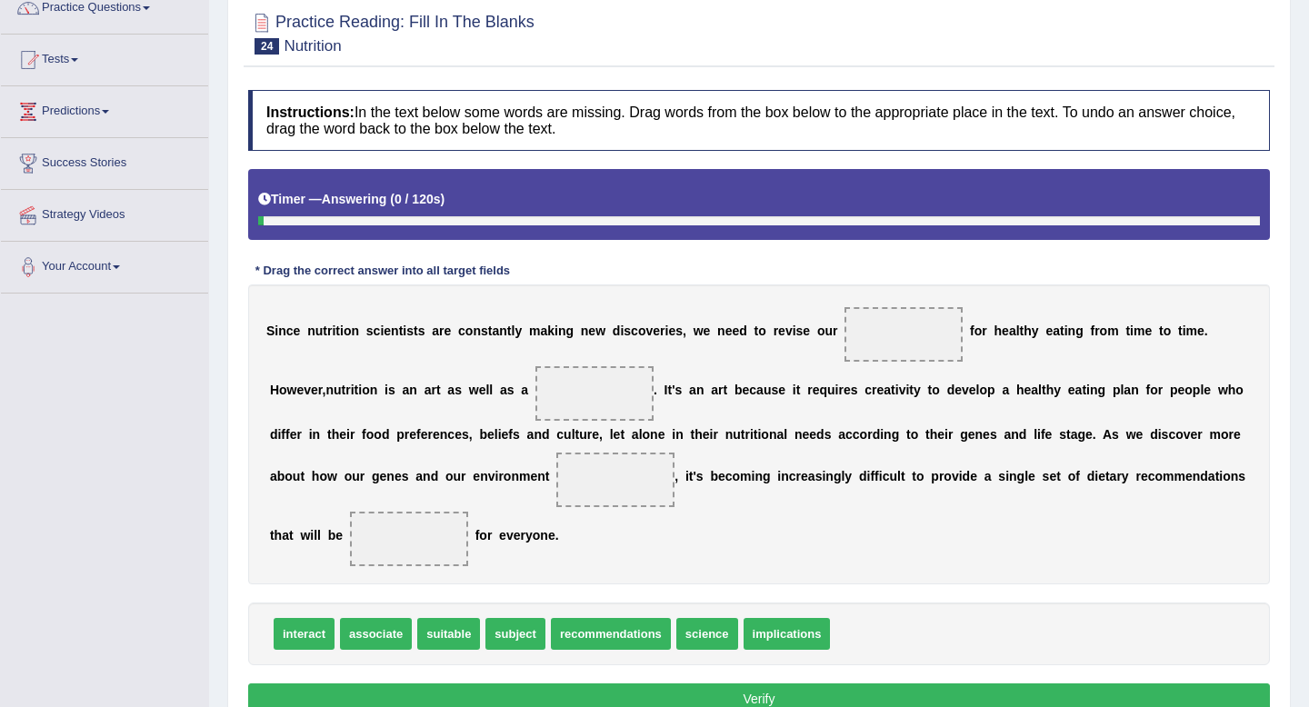
scroll to position [251, 0]
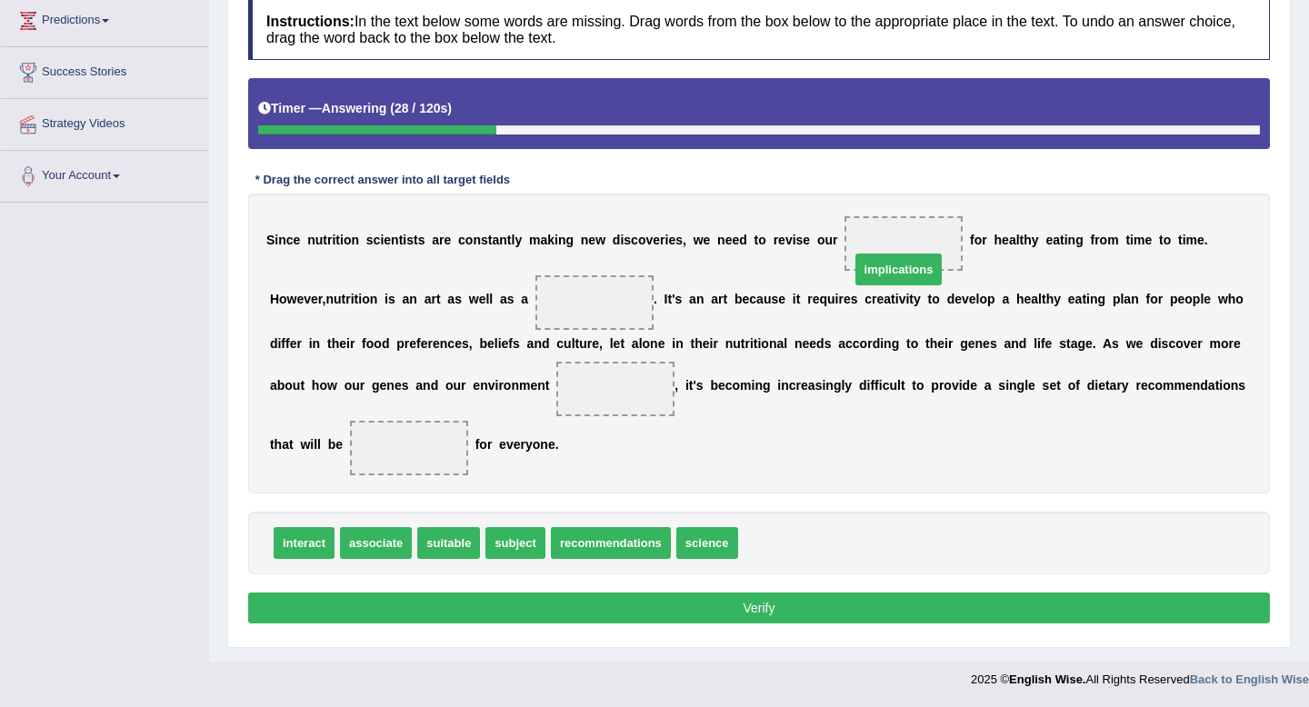
drag, startPoint x: 765, startPoint y: 538, endPoint x: 884, endPoint y: 239, distance: 321.9
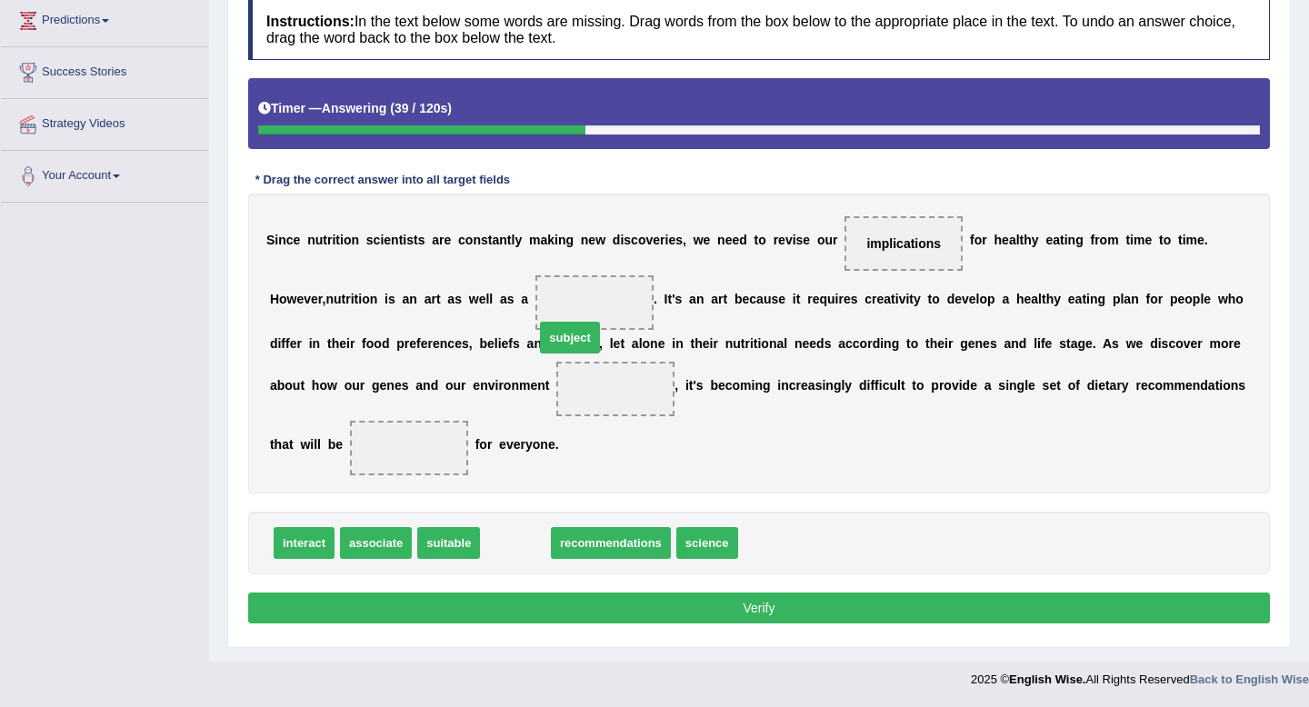
drag, startPoint x: 521, startPoint y: 541, endPoint x: 618, endPoint y: 280, distance: 278.5
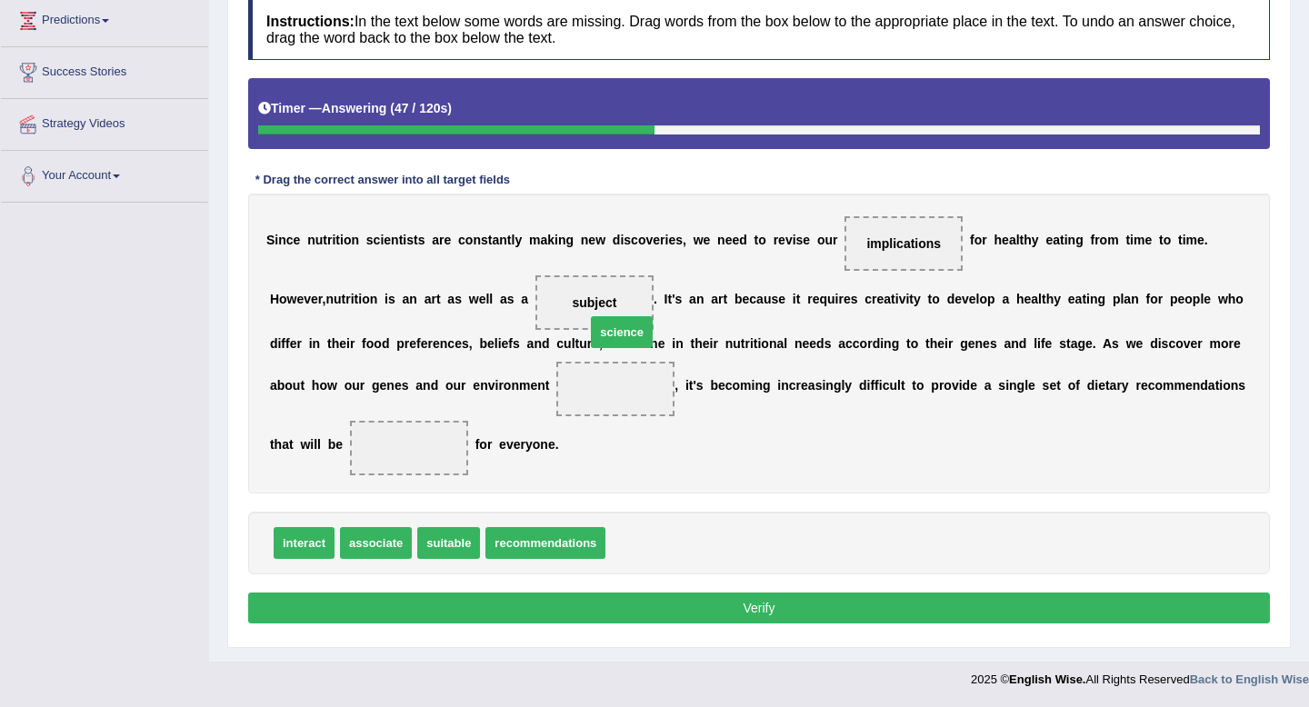
drag, startPoint x: 654, startPoint y: 537, endPoint x: 618, endPoint y: 298, distance: 241.7
drag, startPoint x: 652, startPoint y: 550, endPoint x: 618, endPoint y: 299, distance: 253.2
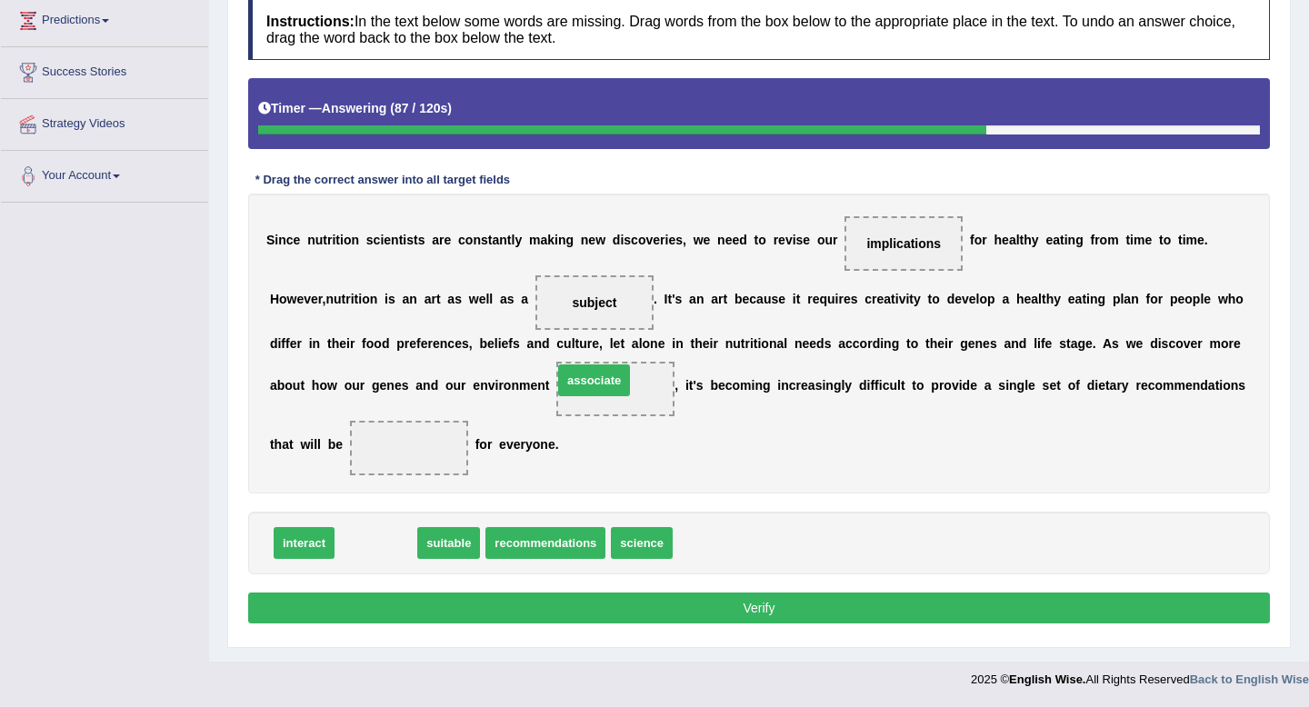
drag, startPoint x: 383, startPoint y: 541, endPoint x: 601, endPoint y: 378, distance: 272.2
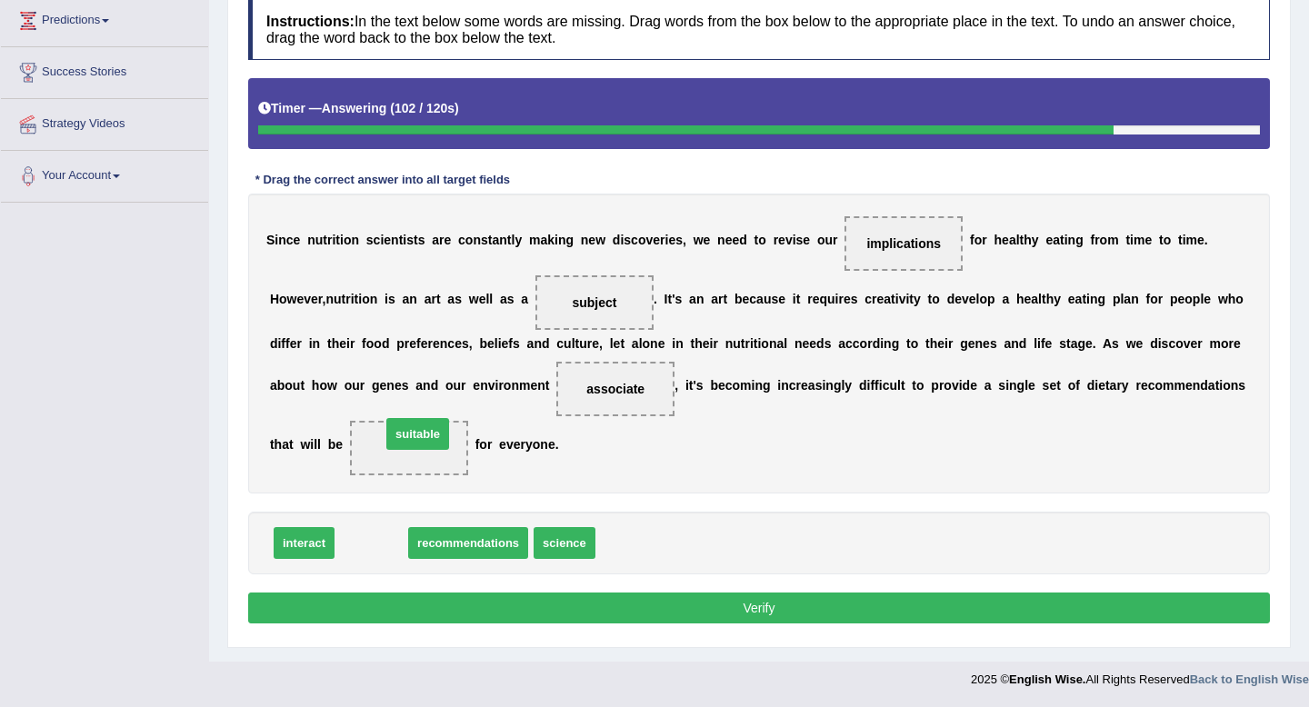
drag, startPoint x: 375, startPoint y: 548, endPoint x: 420, endPoint y: 438, distance: 119.0
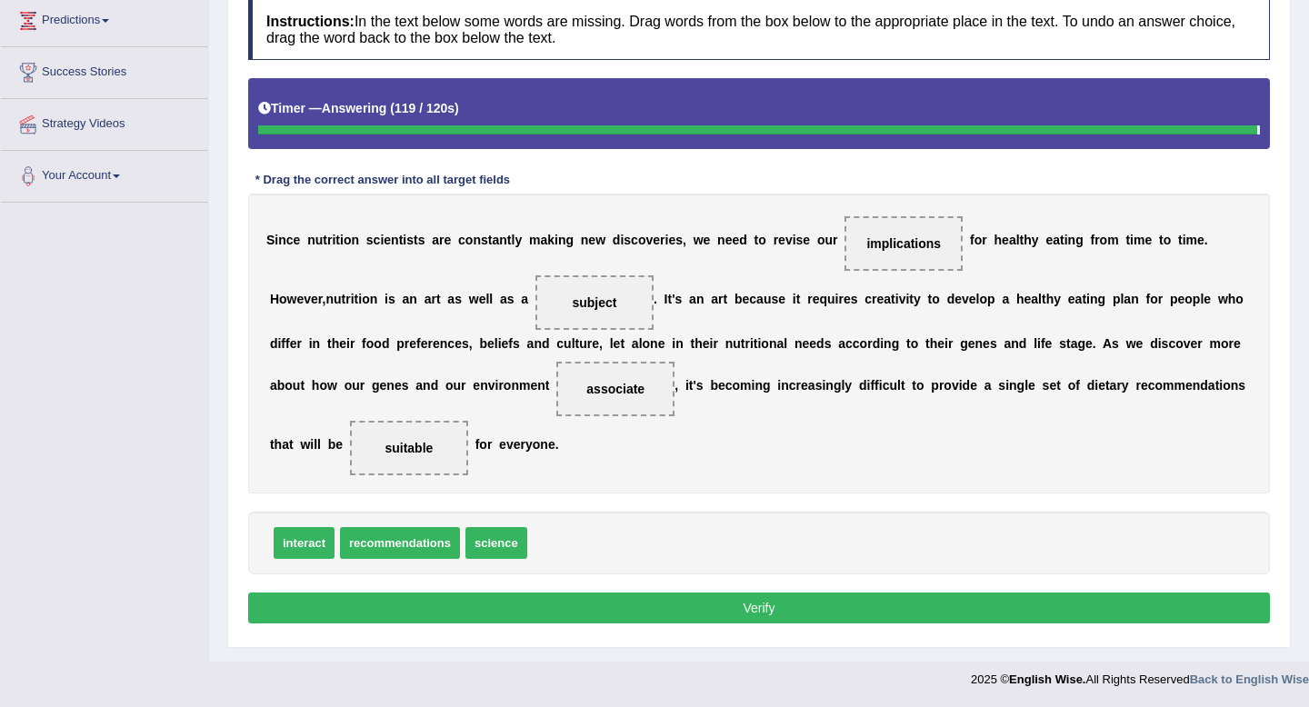
click at [634, 590] on div "Instructions: In the text below some words are missing. Drag words from the box…" at bounding box center [759, 314] width 1031 height 648
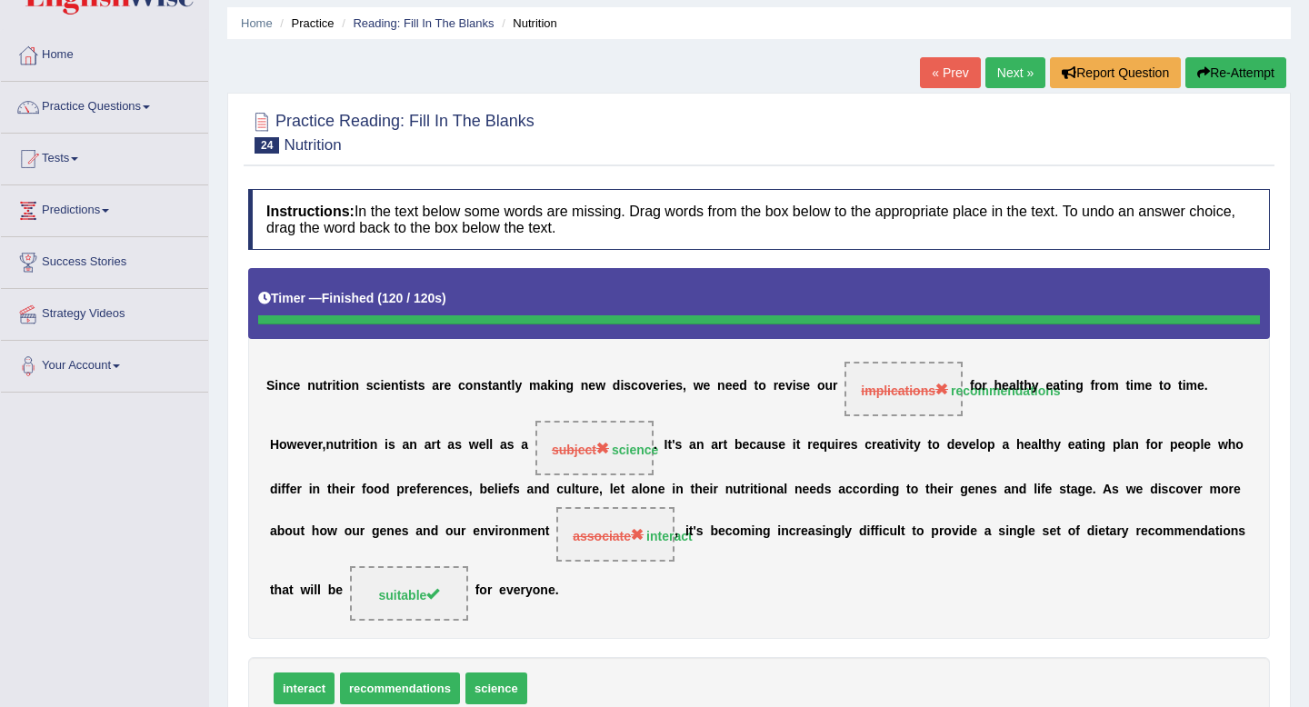
scroll to position [53, 0]
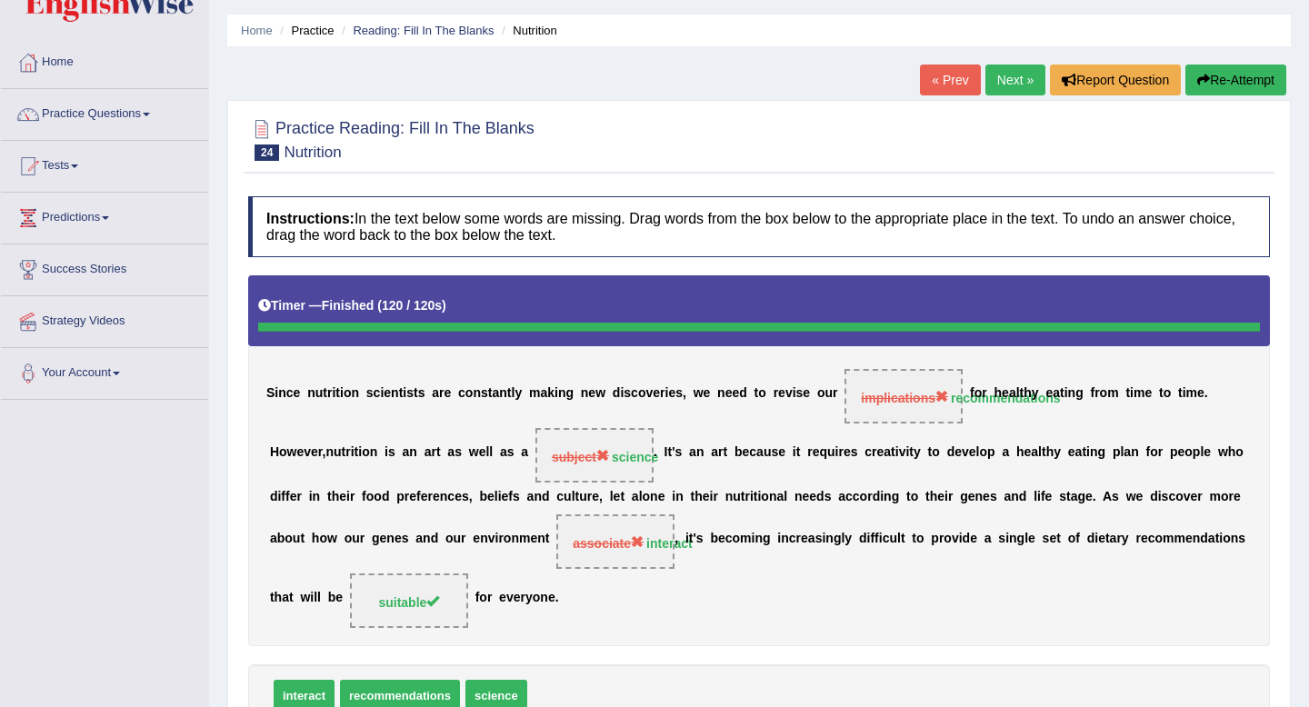
click at [1010, 92] on link "Next »" at bounding box center [1015, 80] width 60 height 31
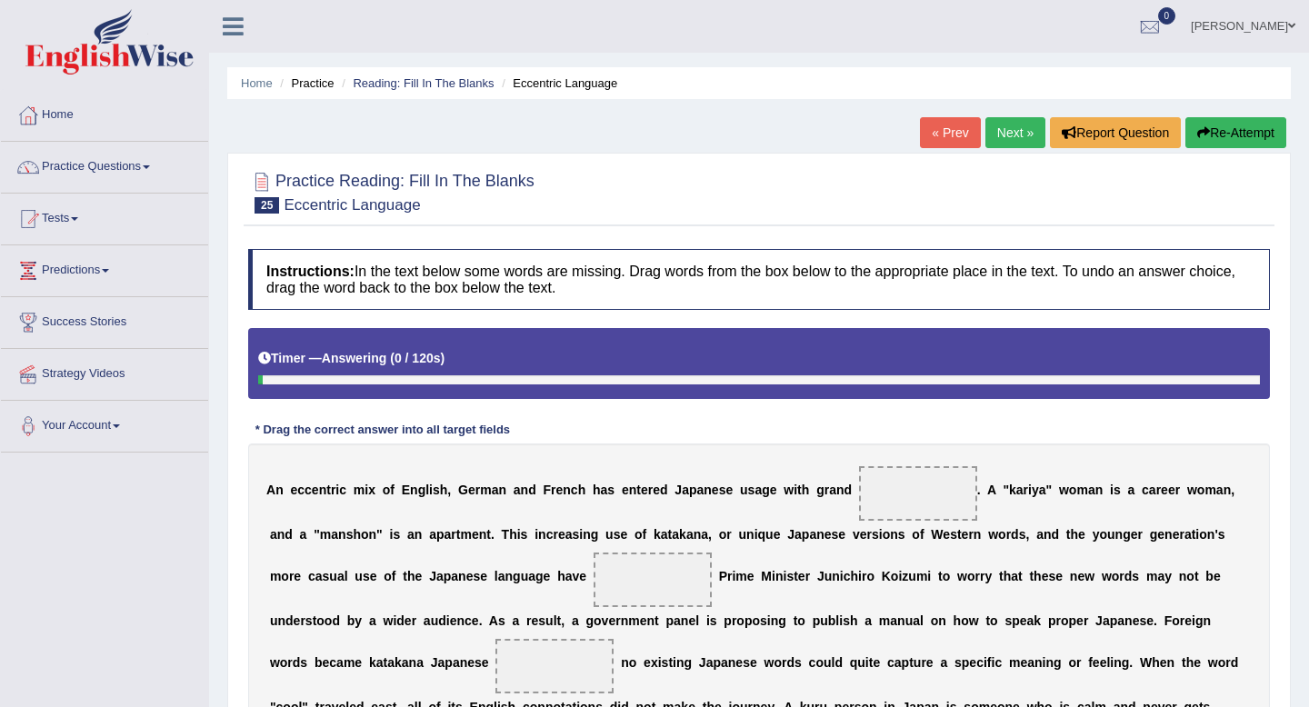
scroll to position [333, 0]
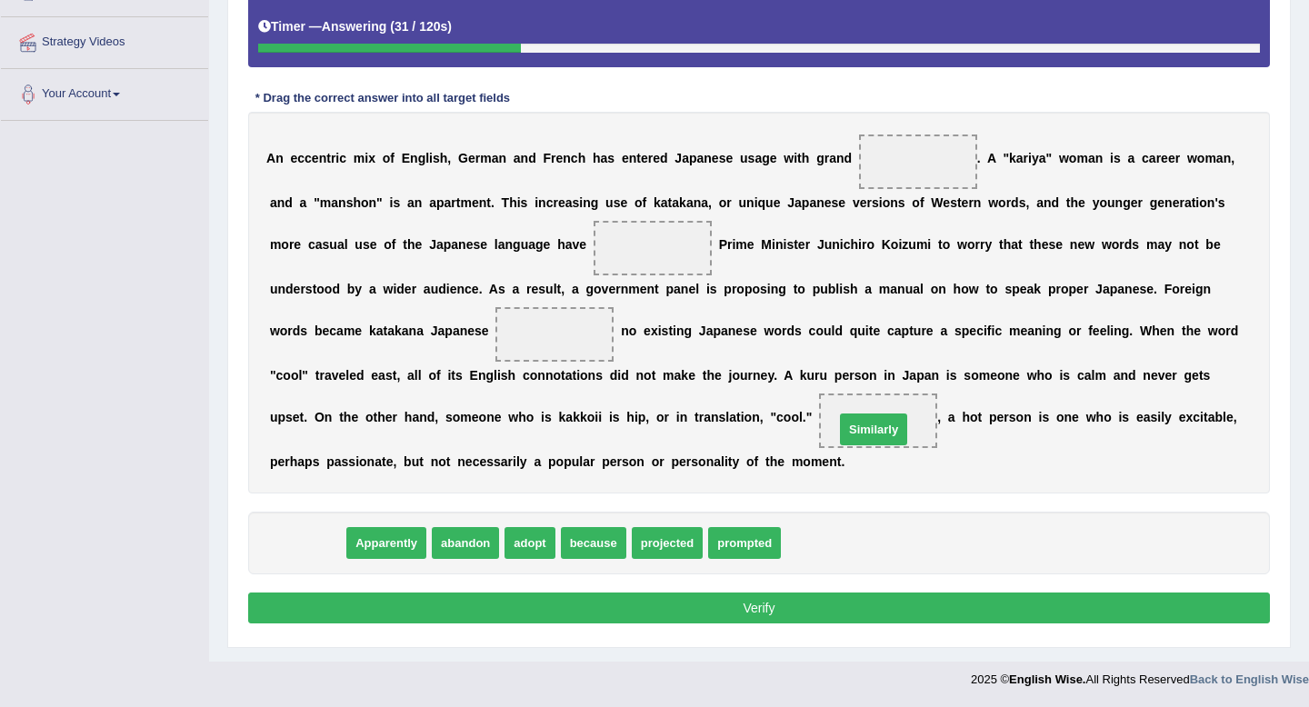
drag, startPoint x: 311, startPoint y: 544, endPoint x: 917, endPoint y: 413, distance: 620.4
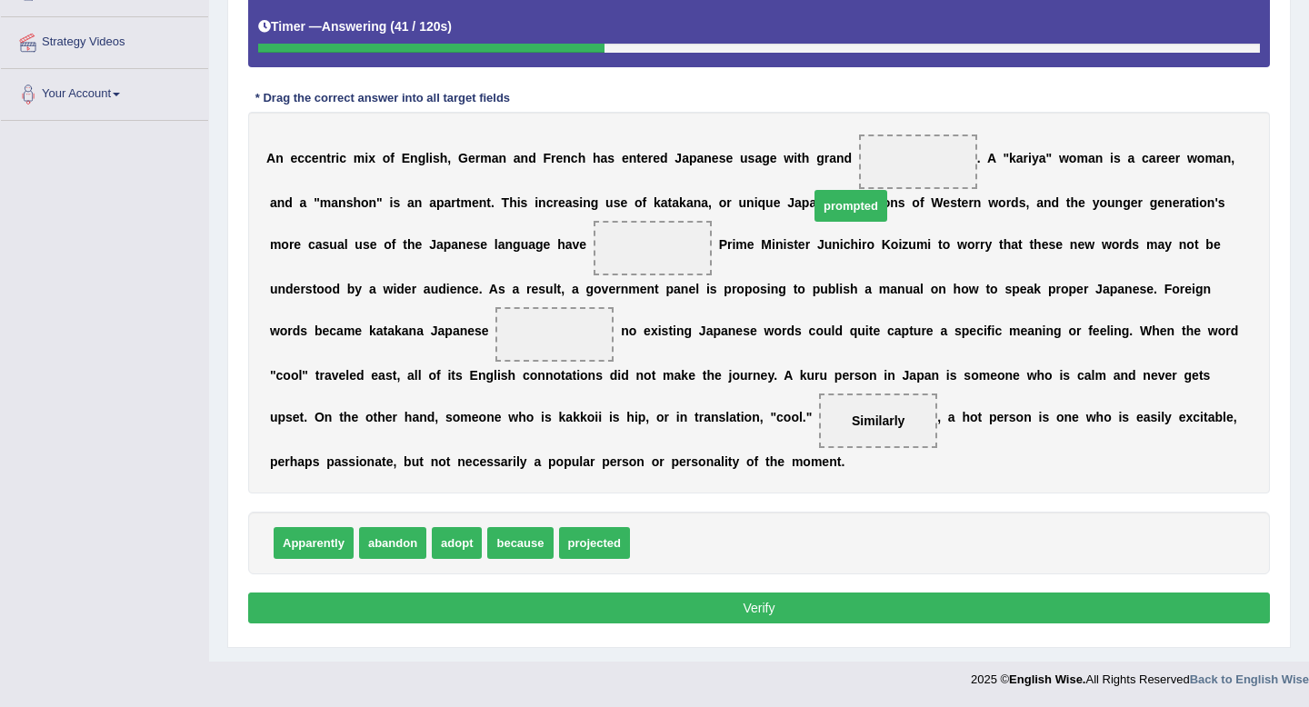
drag, startPoint x: 672, startPoint y: 538, endPoint x: 910, endPoint y: 158, distance: 448.5
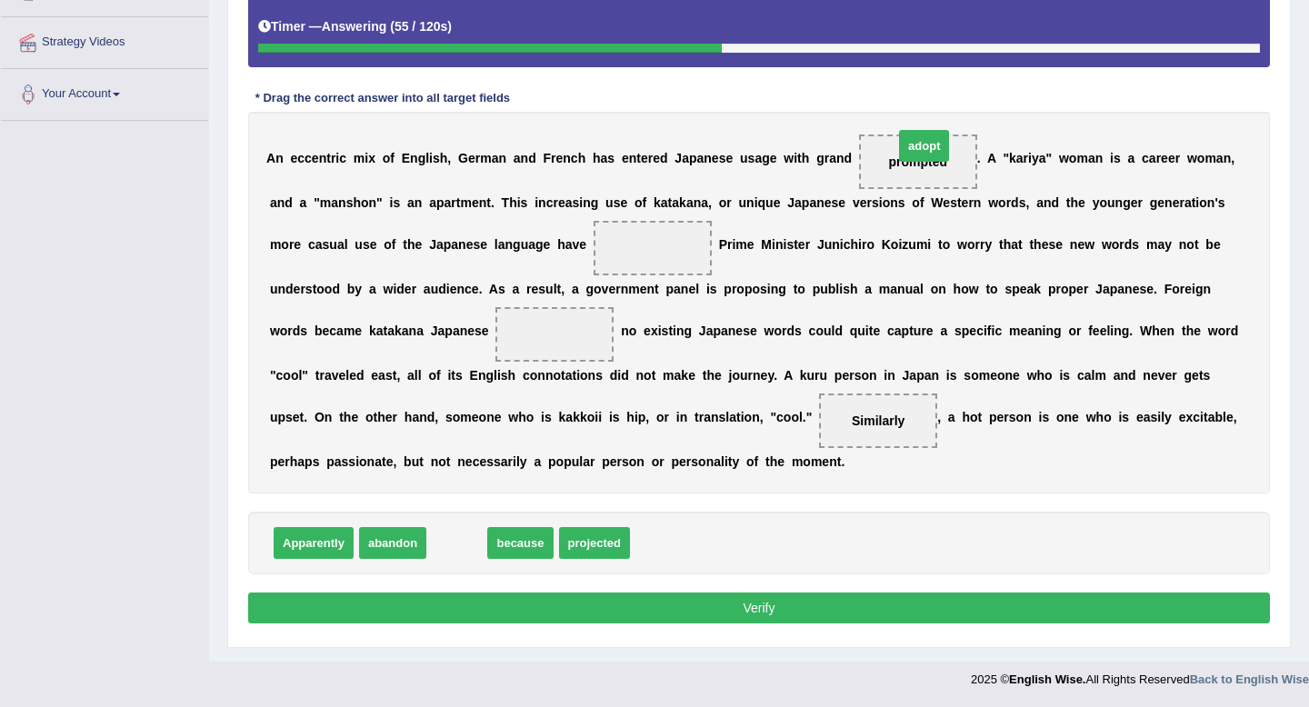
drag, startPoint x: 448, startPoint y: 543, endPoint x: 911, endPoint y: 149, distance: 607.5
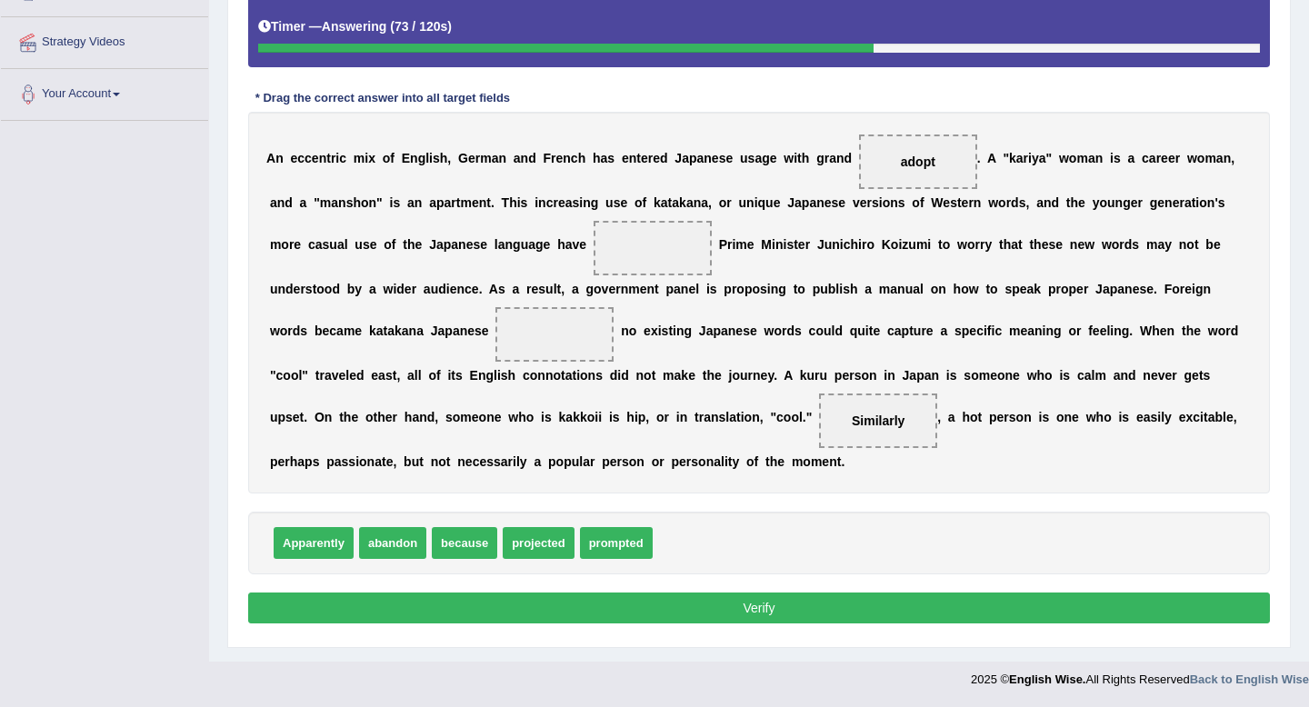
drag, startPoint x: 939, startPoint y: 165, endPoint x: 705, endPoint y: 244, distance: 246.7
click at [705, 244] on div "A n e c c e n t r i c m i x o f E n g l i s h , G e r m a n a n d F r e n c h h…" at bounding box center [759, 303] width 1022 height 382
drag, startPoint x: 912, startPoint y: 158, endPoint x: 647, endPoint y: 246, distance: 278.9
drag, startPoint x: 623, startPoint y: 539, endPoint x: 917, endPoint y: 163, distance: 477.9
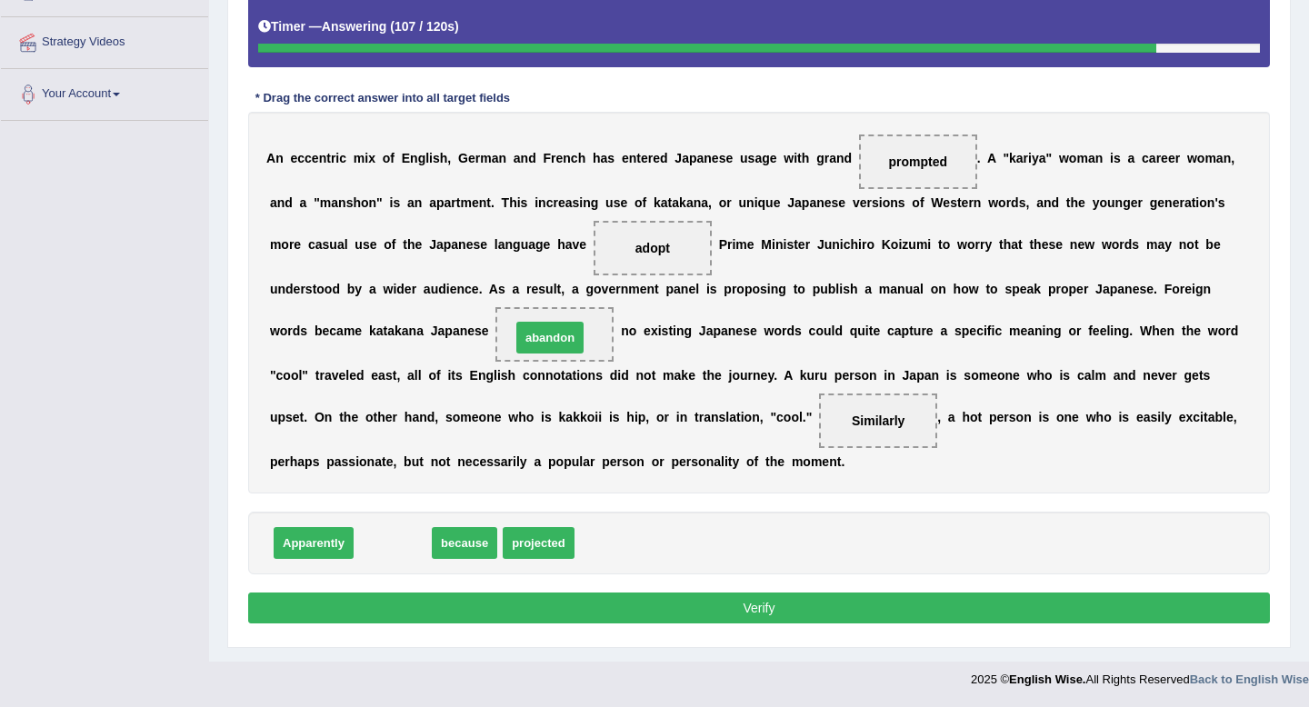
drag, startPoint x: 396, startPoint y: 547, endPoint x: 553, endPoint y: 340, distance: 259.6
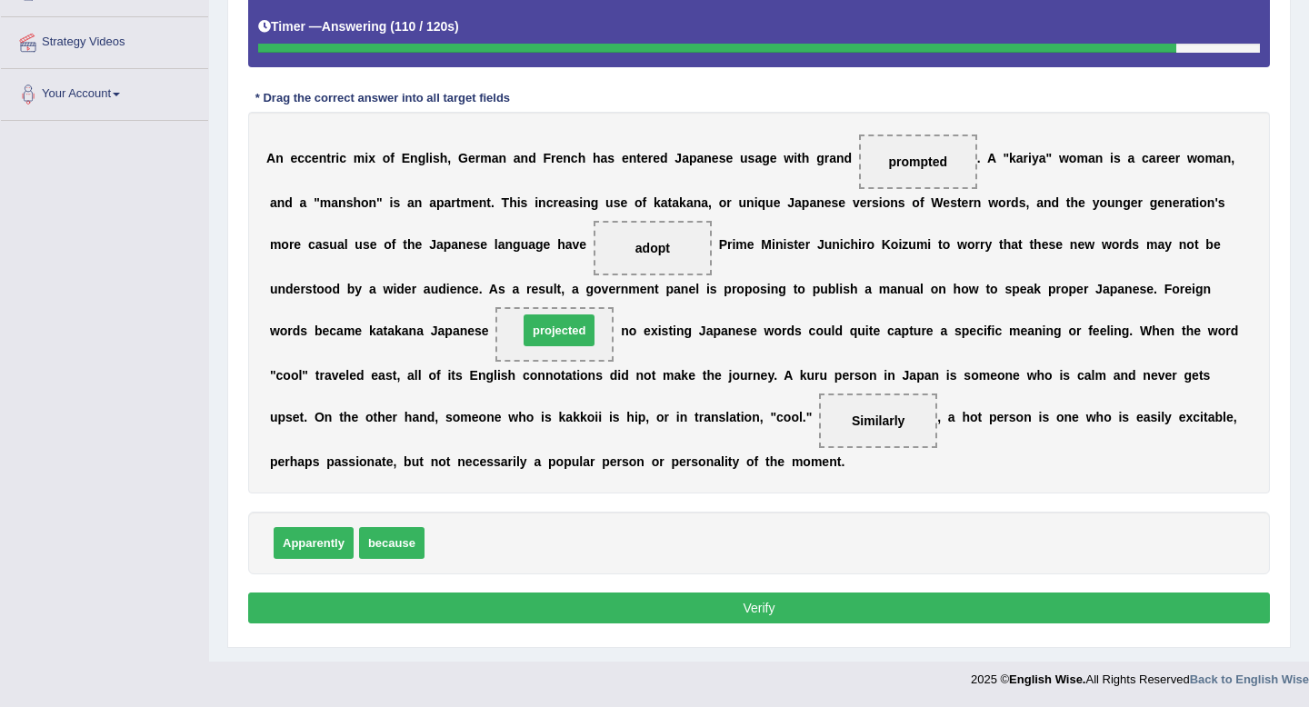
drag, startPoint x: 465, startPoint y: 538, endPoint x: 558, endPoint y: 325, distance: 232.1
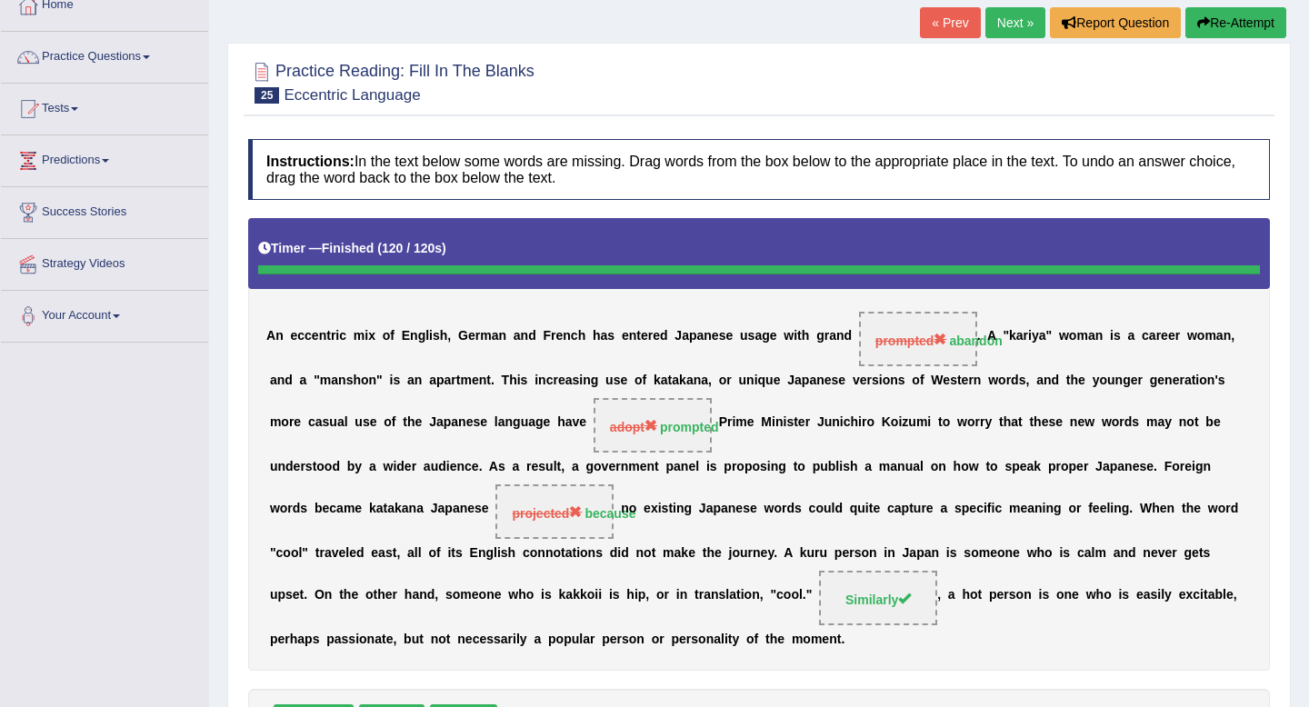
scroll to position [0, 0]
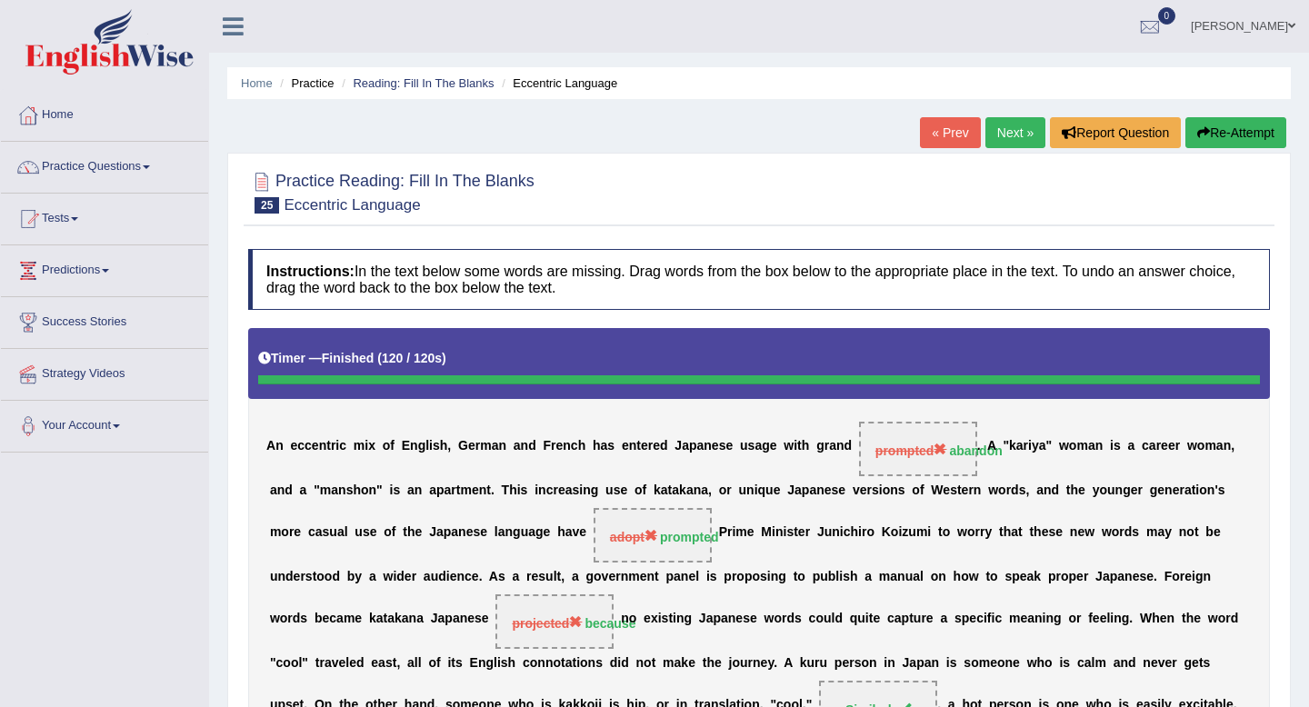
click at [1008, 134] on link "Next »" at bounding box center [1015, 132] width 60 height 31
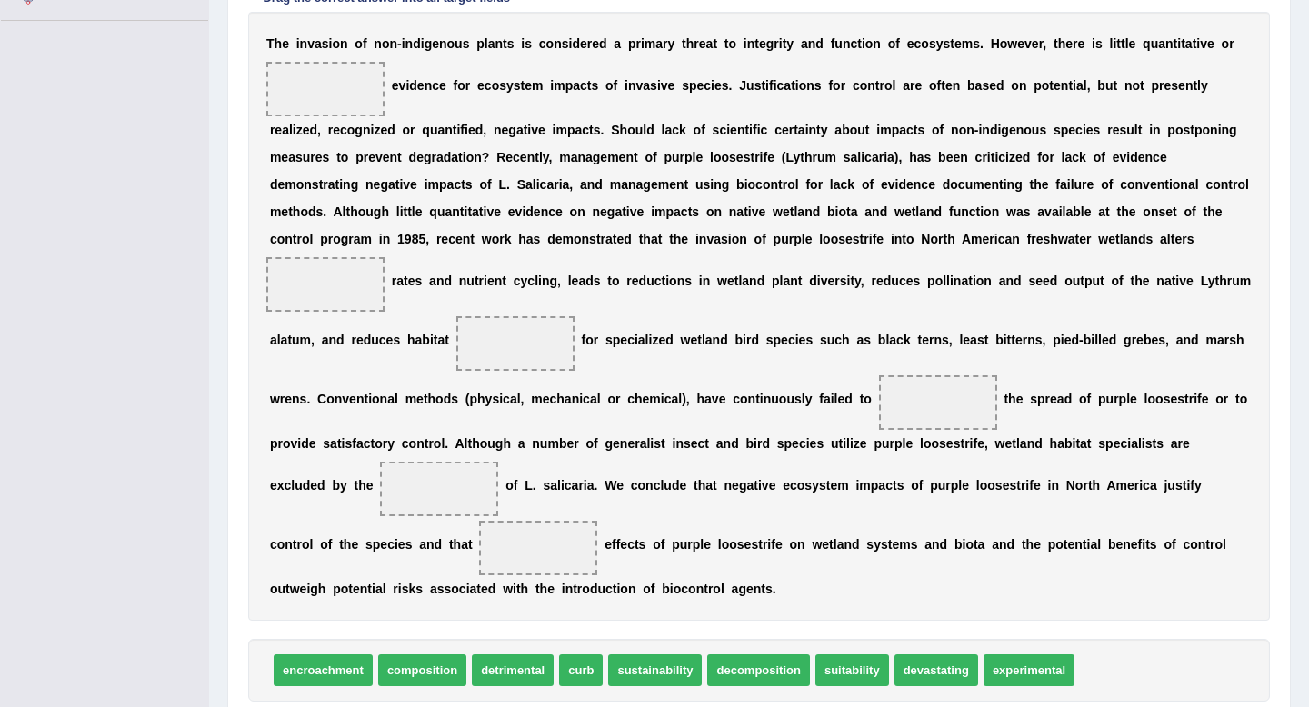
scroll to position [430, 0]
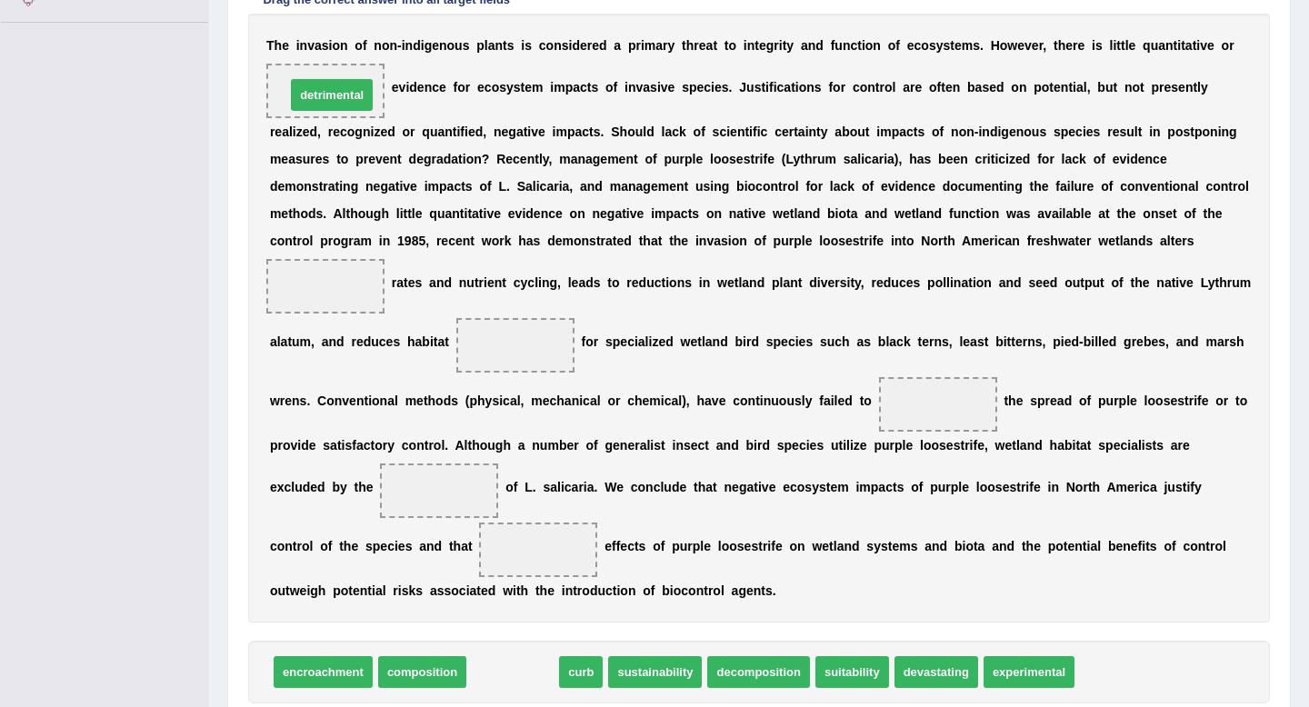
drag, startPoint x: 534, startPoint y: 670, endPoint x: 346, endPoint y: 80, distance: 619.0
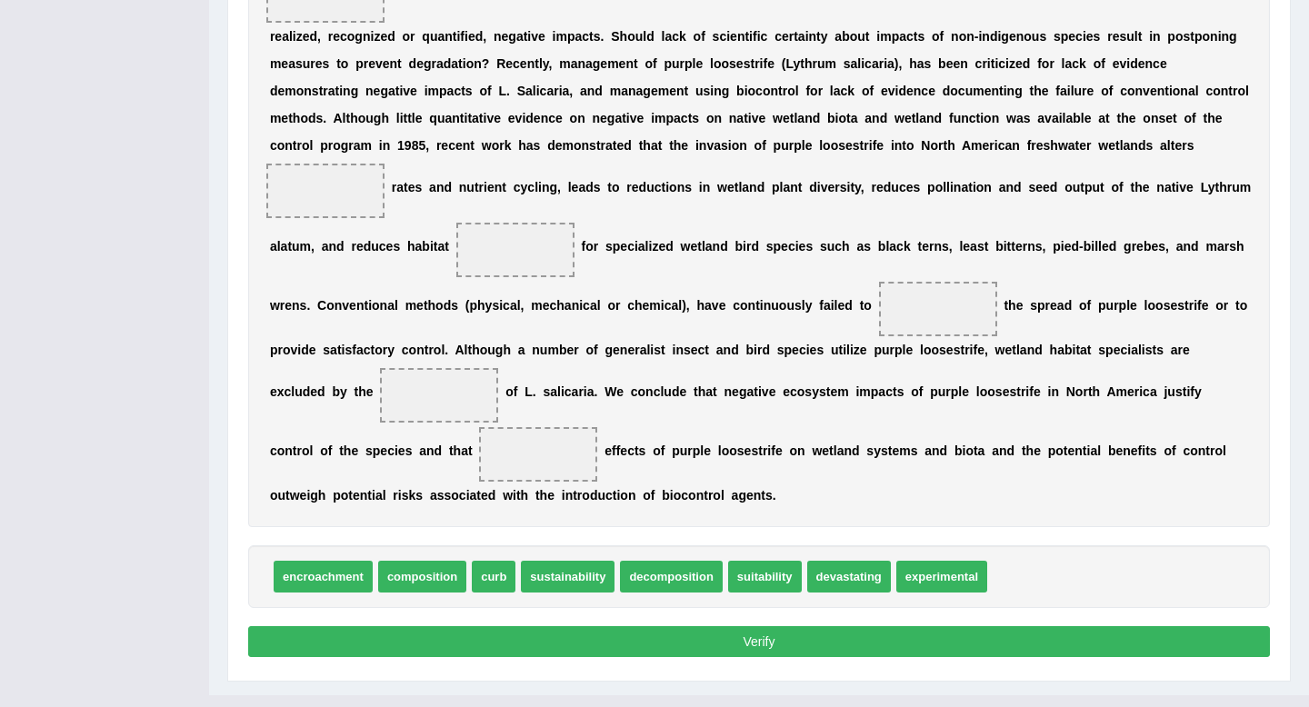
scroll to position [509, 0]
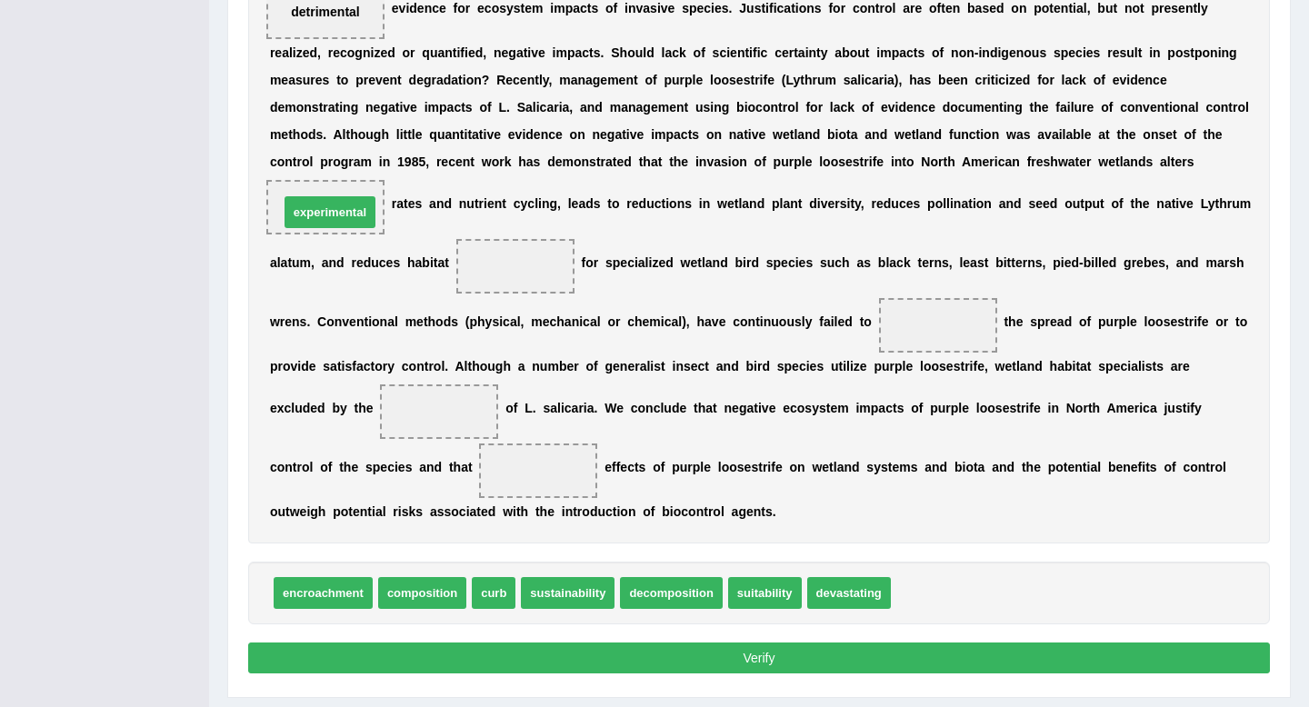
drag, startPoint x: 928, startPoint y: 595, endPoint x: 318, endPoint y: 212, distance: 720.6
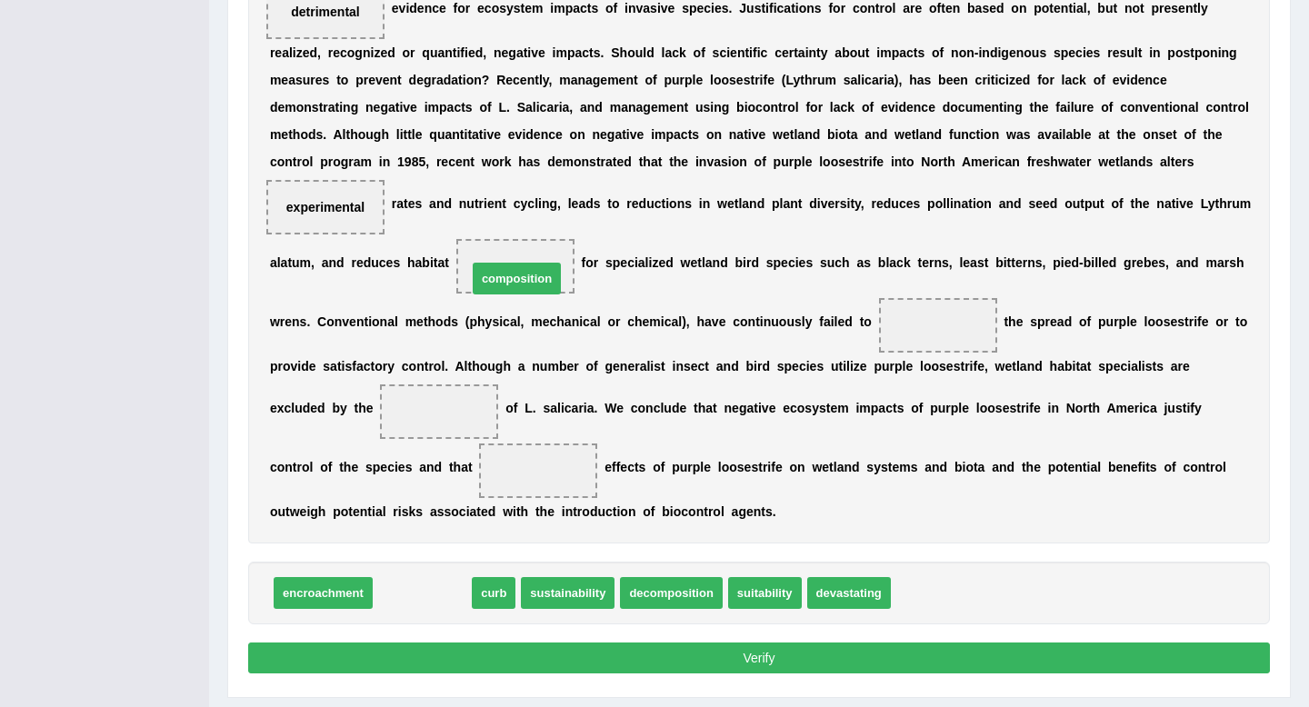
drag, startPoint x: 435, startPoint y: 597, endPoint x: 531, endPoint y: 282, distance: 329.9
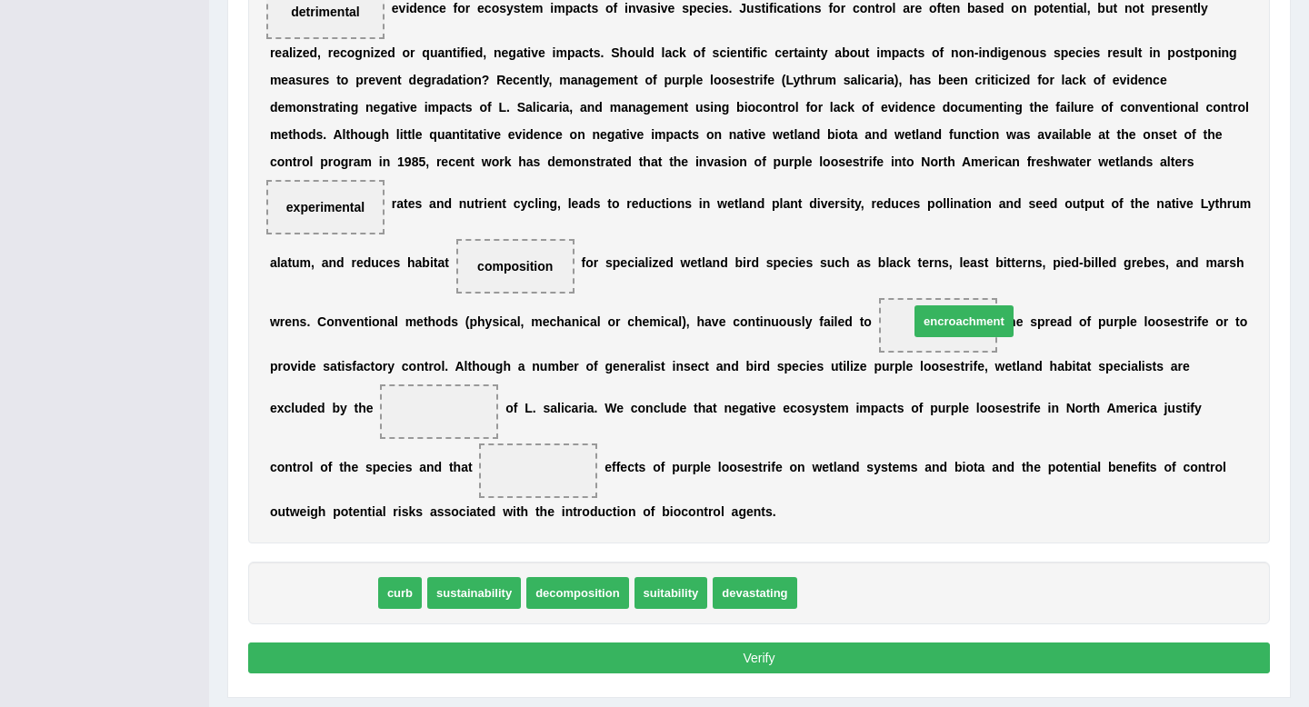
drag, startPoint x: 346, startPoint y: 598, endPoint x: 982, endPoint y: 323, distance: 692.6
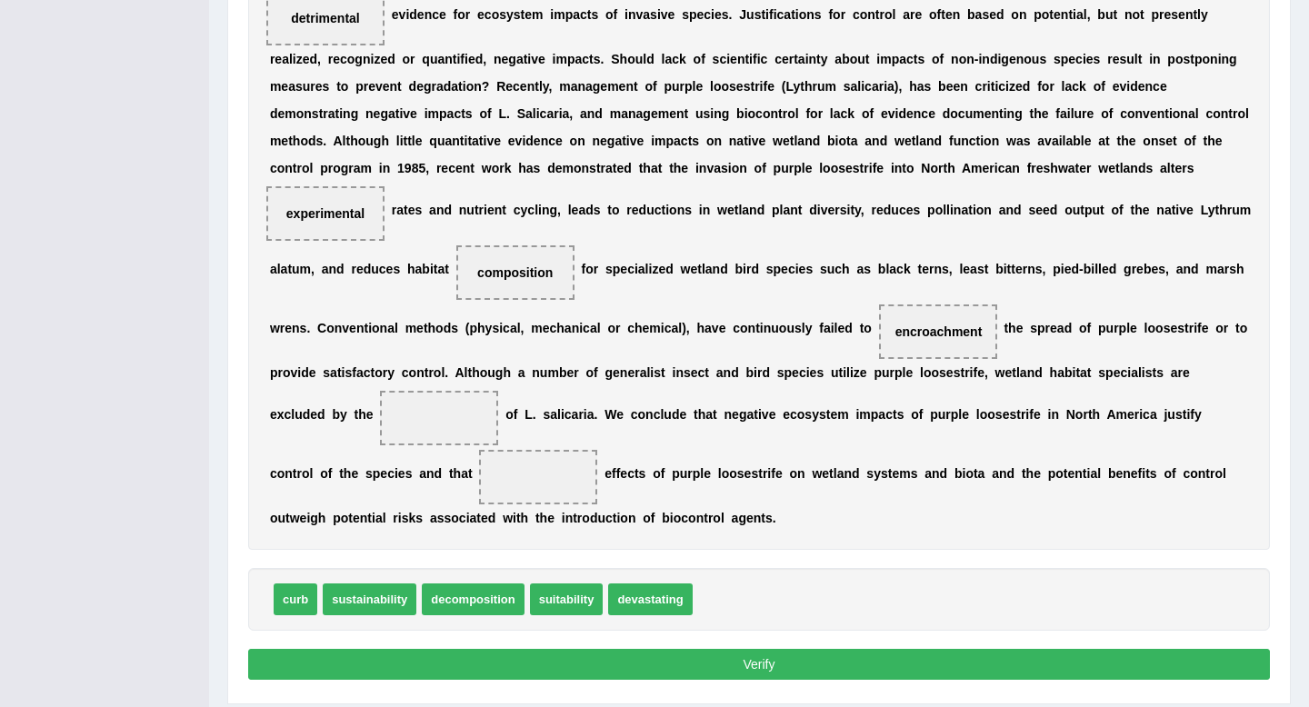
scroll to position [560, 0]
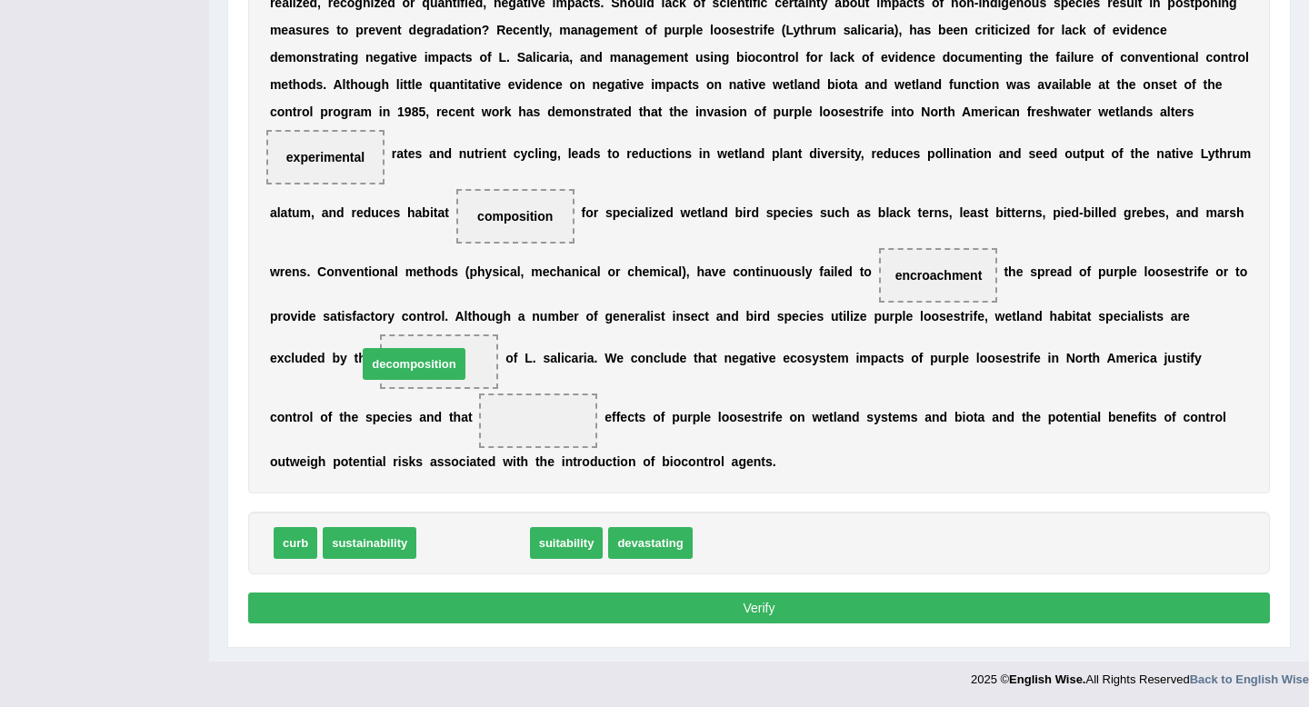
drag, startPoint x: 436, startPoint y: 548, endPoint x: 375, endPoint y: 368, distance: 190.0
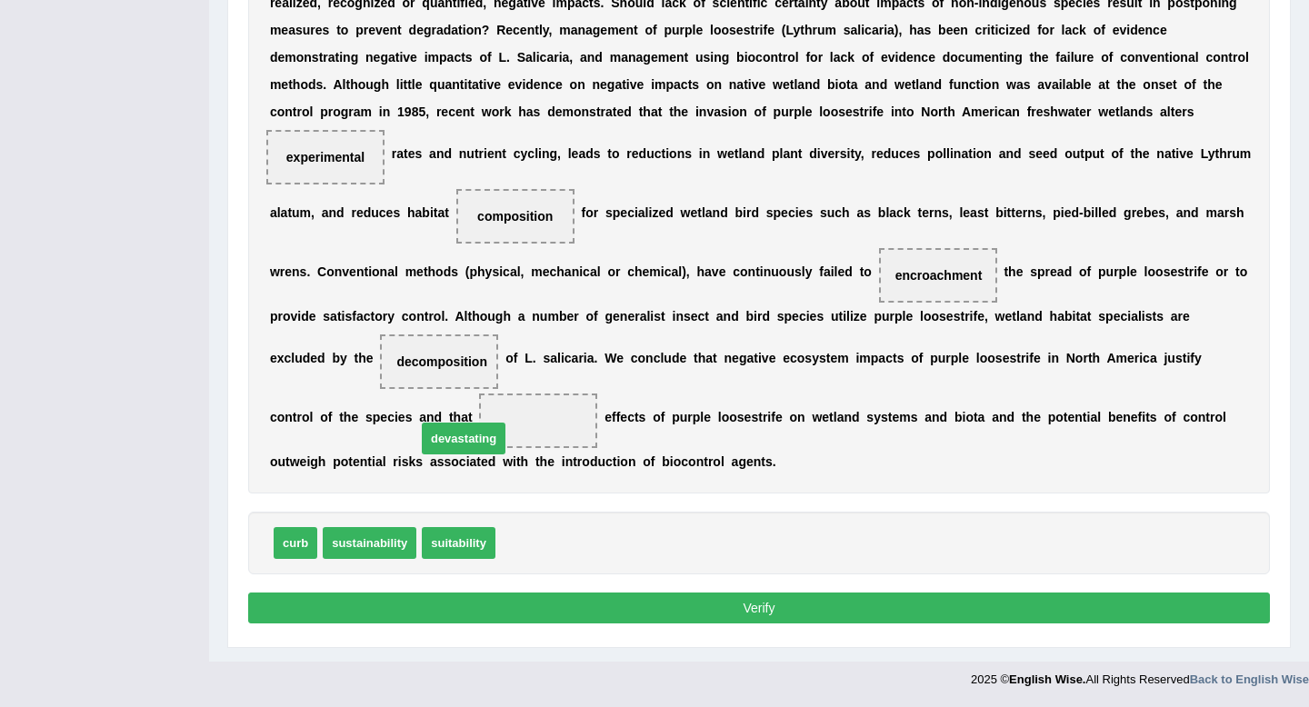
drag, startPoint x: 562, startPoint y: 544, endPoint x: 478, endPoint y: 435, distance: 136.7
